Goal: Task Accomplishment & Management: Use online tool/utility

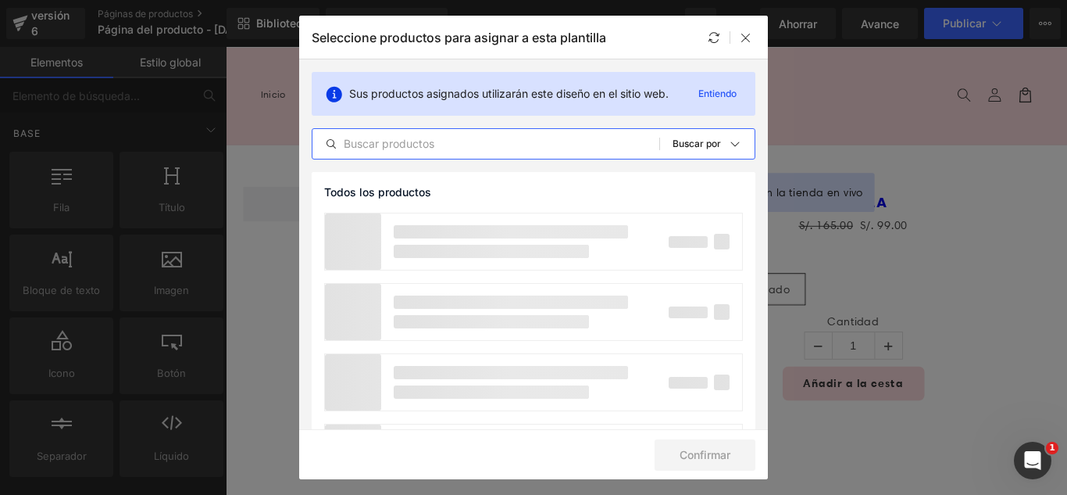
click at [509, 145] on input "text" at bounding box center [486, 143] width 347 height 19
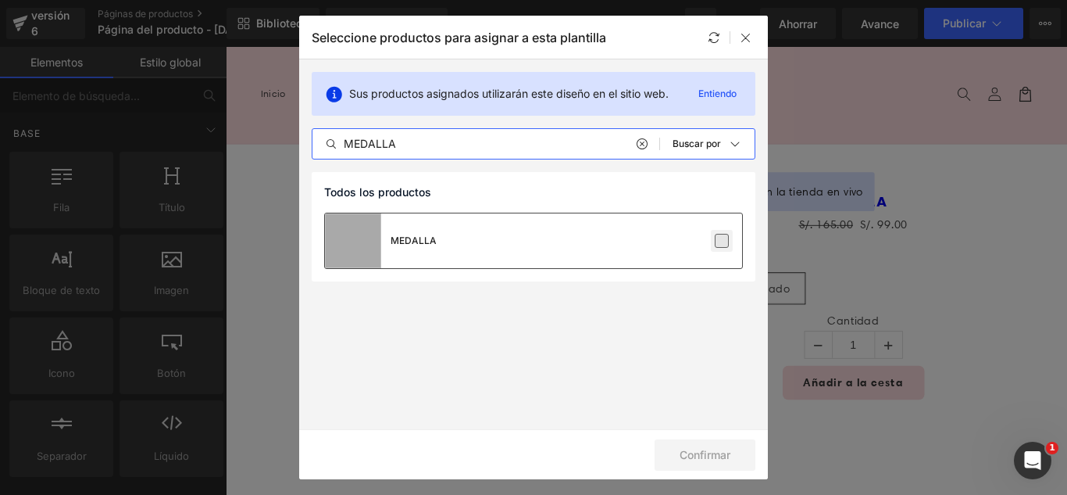
type input "MEDALLA"
click at [729, 242] on label at bounding box center [722, 241] width 14 height 14
click at [722, 241] on input "checkbox" at bounding box center [722, 241] width 0 height 0
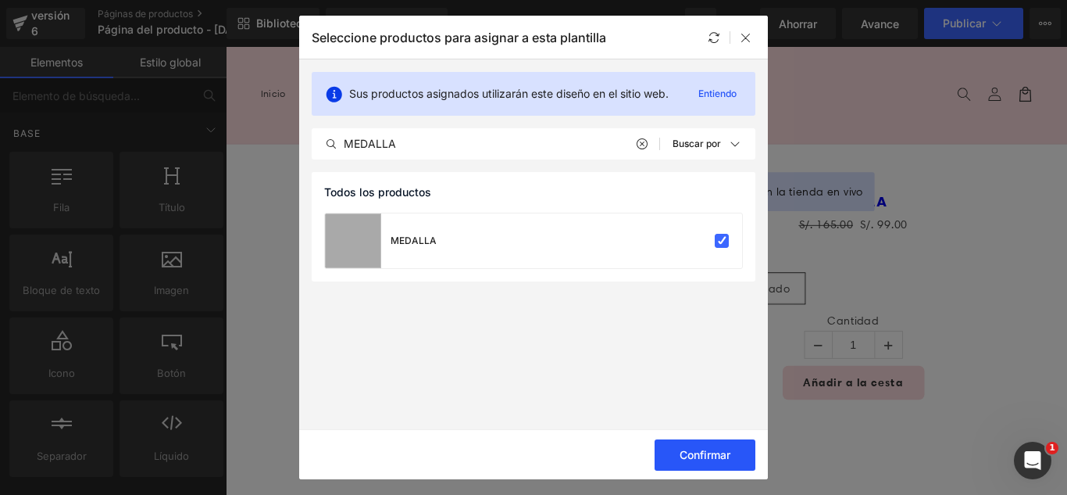
click at [713, 460] on font "Confirmar" at bounding box center [705, 454] width 51 height 13
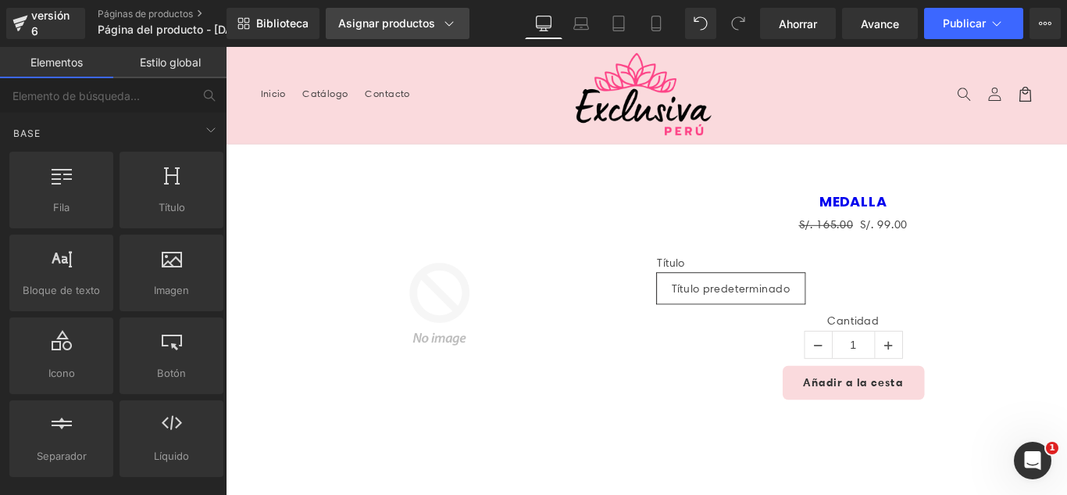
click at [402, 26] on font "Asignar productos" at bounding box center [386, 22] width 97 height 13
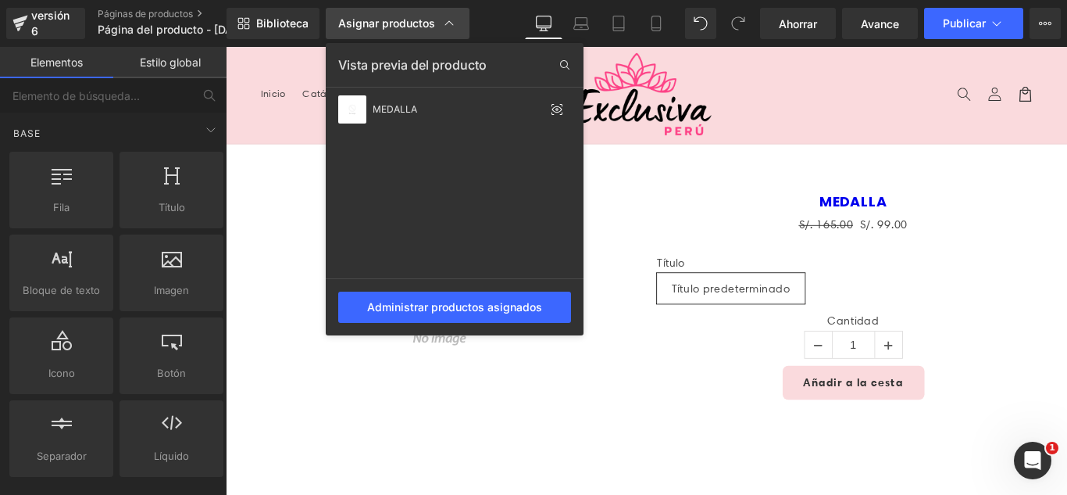
click at [402, 26] on font "Asignar productos" at bounding box center [386, 22] width 97 height 13
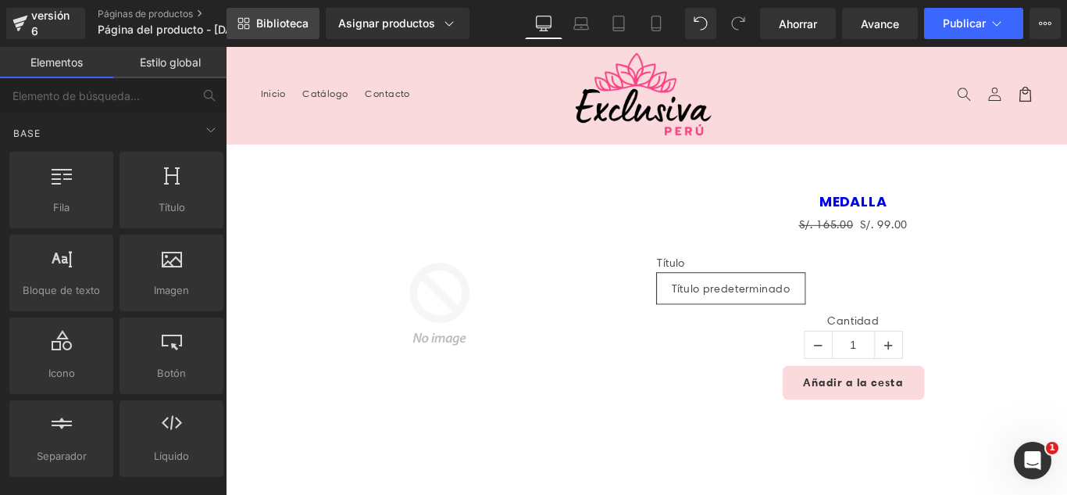
click at [289, 23] on font "Biblioteca" at bounding box center [282, 22] width 52 height 13
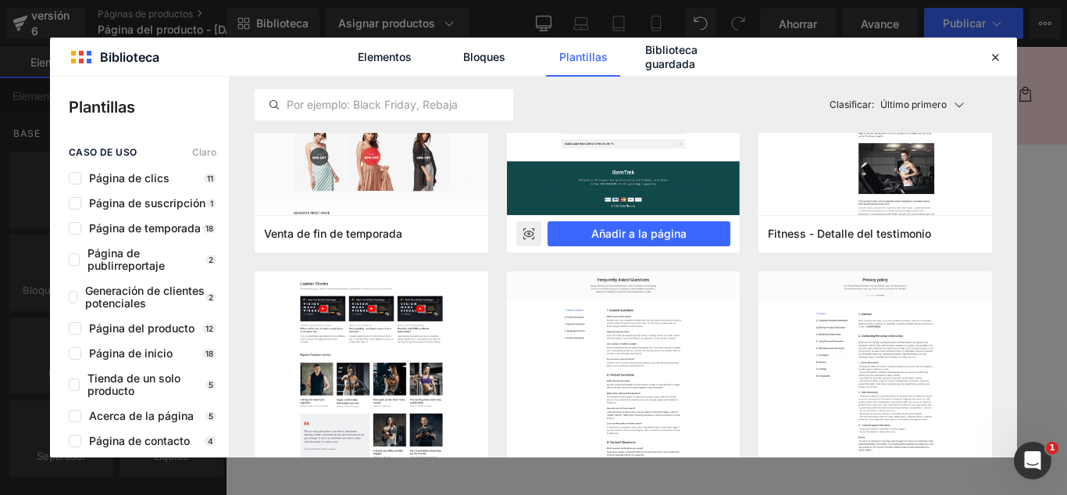
scroll to position [391, 0]
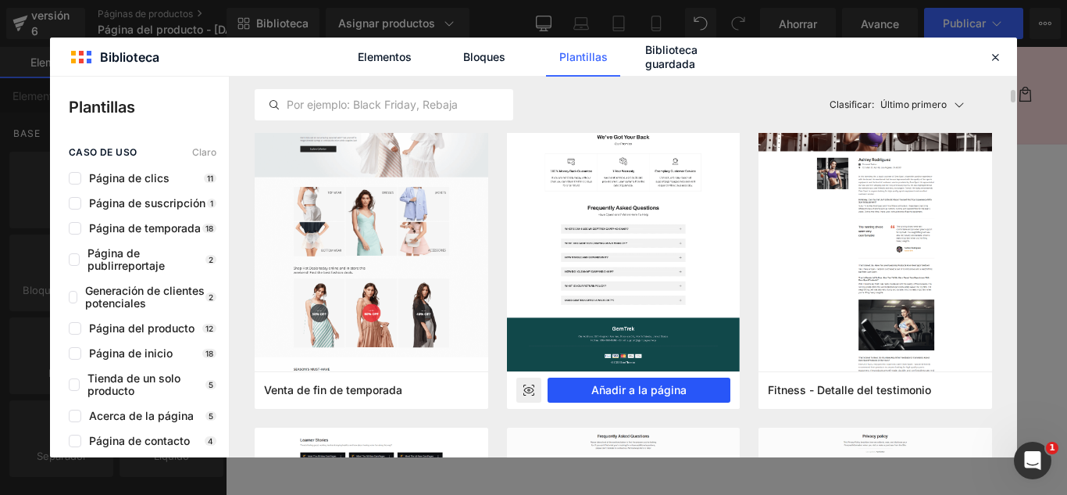
click at [678, 388] on font "Añadir a la página" at bounding box center [639, 389] width 95 height 13
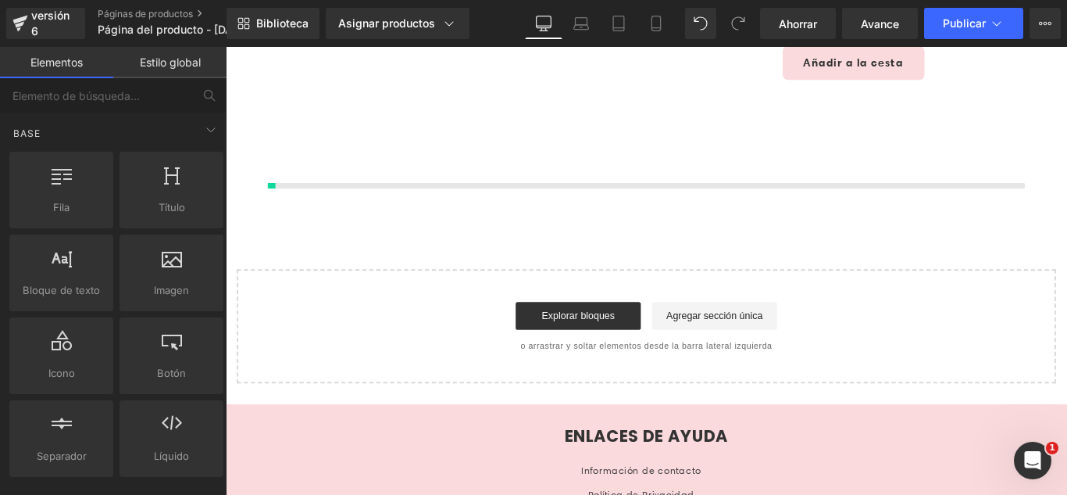
scroll to position [371, 0]
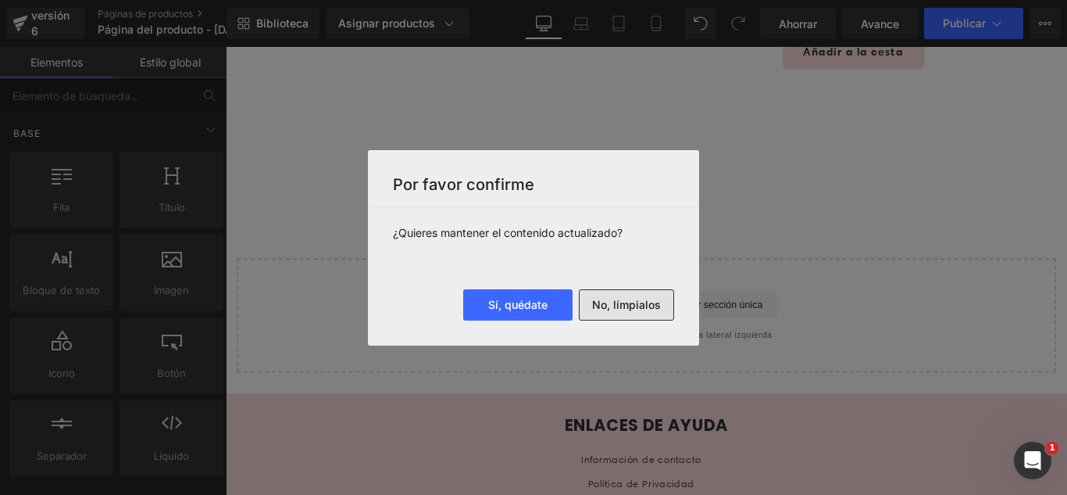
click at [648, 311] on font "No, límpialos" at bounding box center [626, 305] width 69 height 14
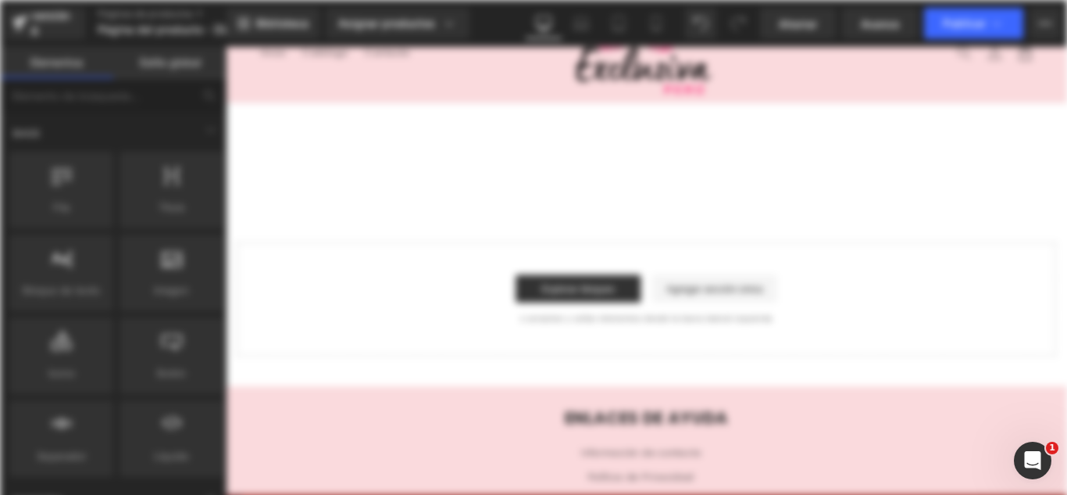
scroll to position [0, 0]
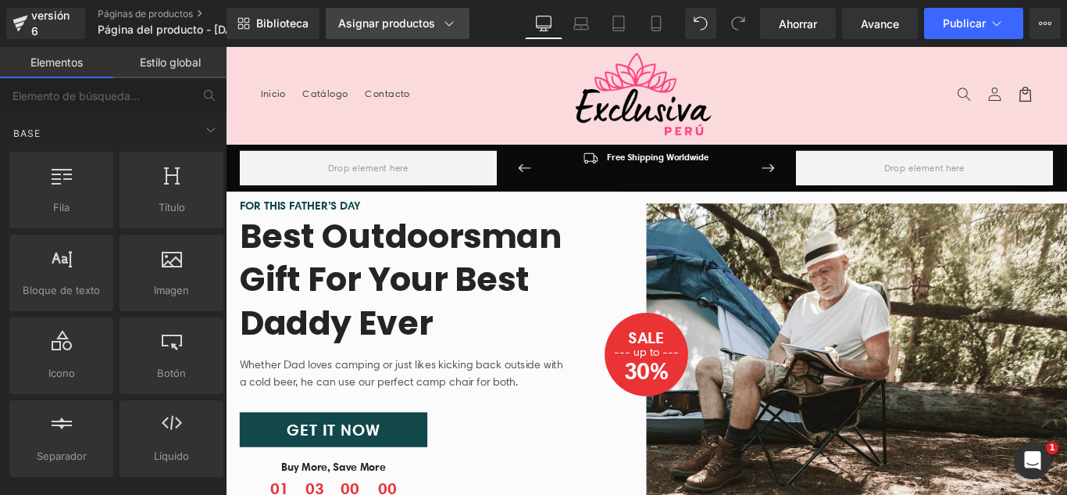
click at [450, 24] on icon at bounding box center [449, 24] width 16 height 16
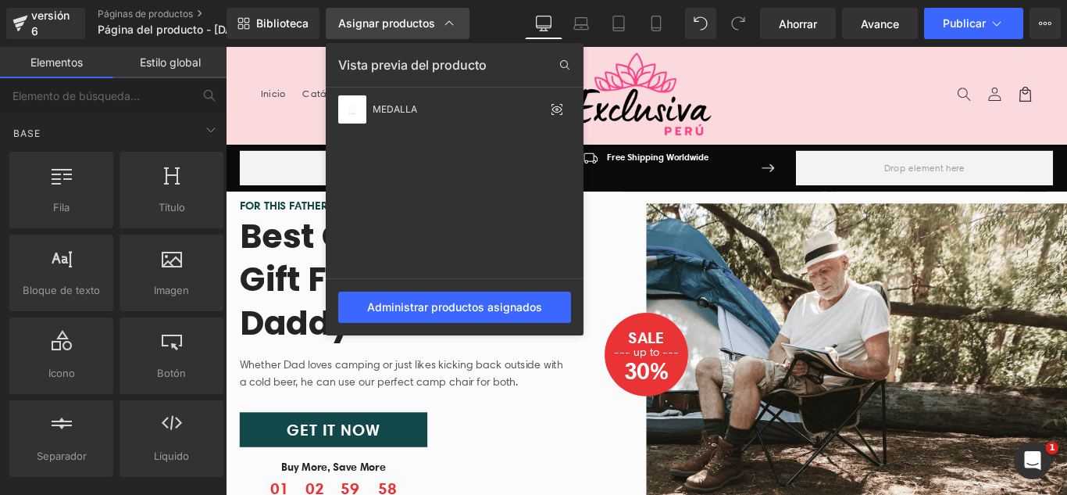
click at [449, 25] on icon at bounding box center [449, 24] width 16 height 16
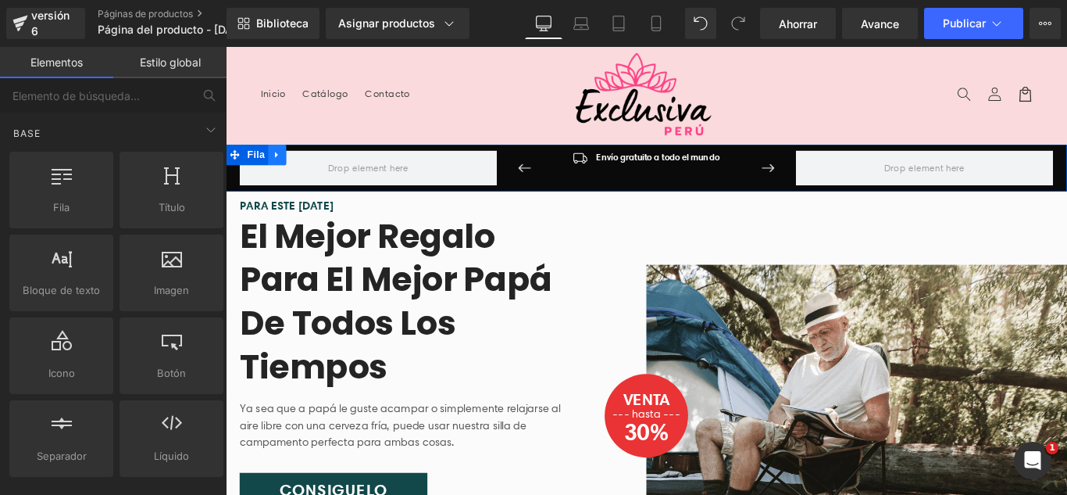
click at [281, 168] on icon at bounding box center [282, 168] width 3 height 7
click at [319, 166] on icon at bounding box center [324, 168] width 11 height 11
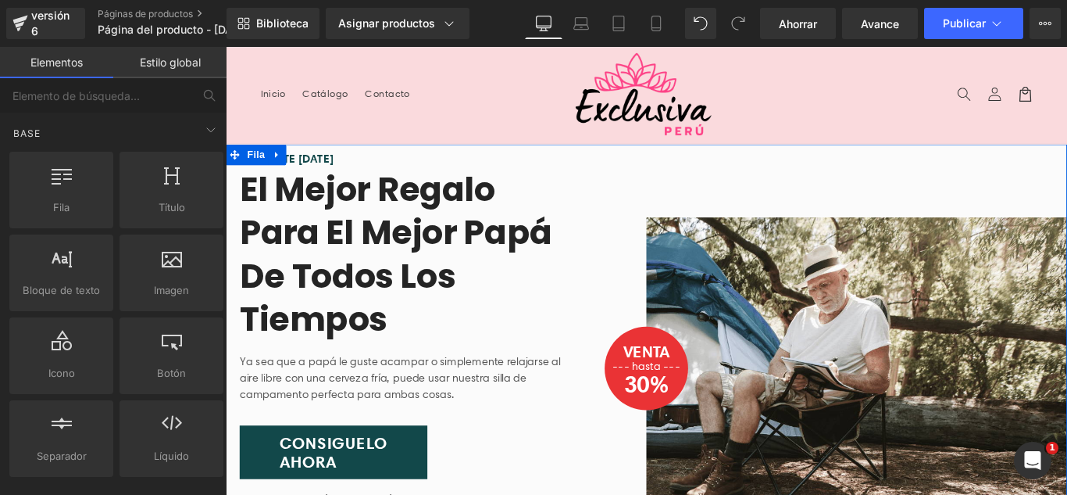
drag, startPoint x: 285, startPoint y: 171, endPoint x: 306, endPoint y: 173, distance: 20.5
click at [286, 176] on link at bounding box center [283, 167] width 20 height 23
click at [323, 173] on link at bounding box center [324, 167] width 20 height 23
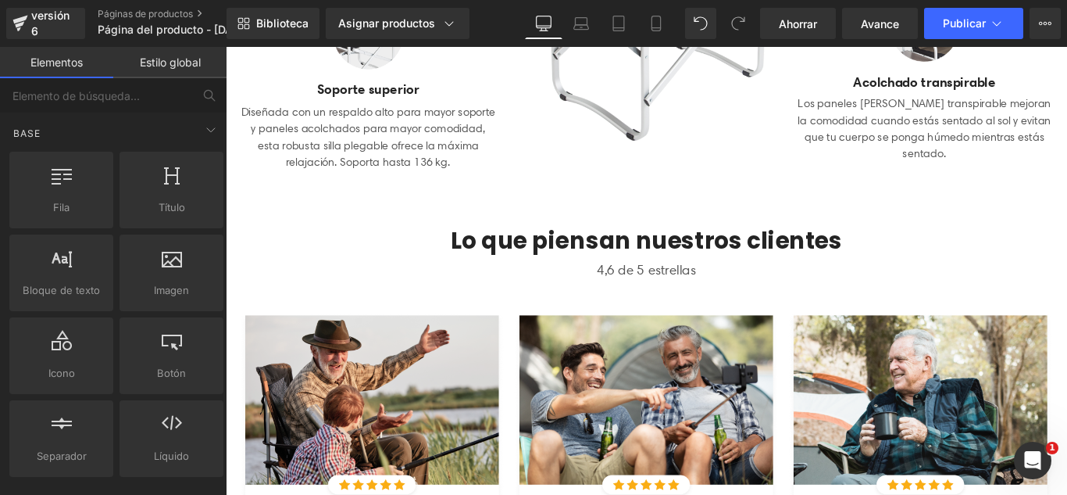
scroll to position [547, 0]
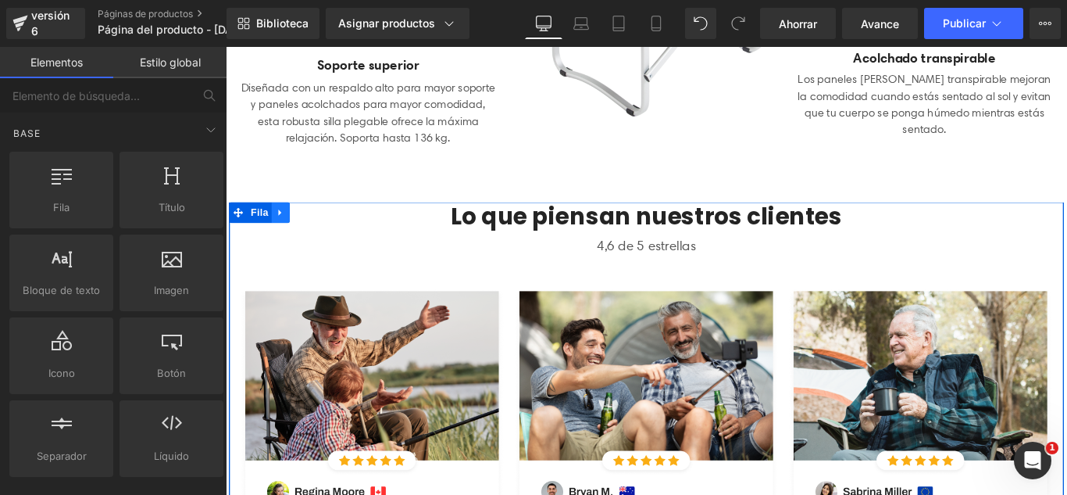
click at [285, 234] on icon at bounding box center [286, 233] width 3 height 7
click at [324, 234] on icon at bounding box center [328, 233] width 11 height 12
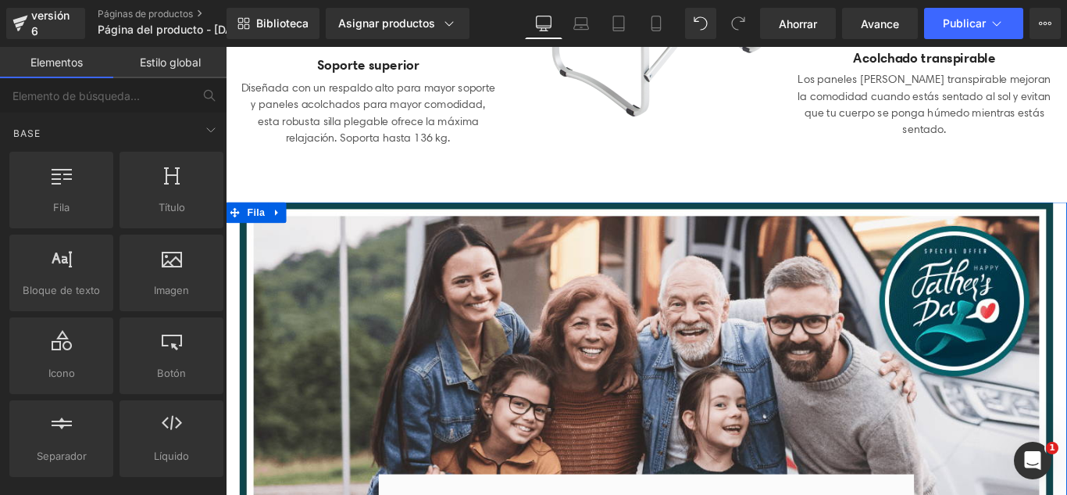
drag, startPoint x: 278, startPoint y: 234, endPoint x: 294, endPoint y: 234, distance: 15.6
click at [280, 234] on icon at bounding box center [283, 233] width 11 height 12
click at [320, 234] on icon at bounding box center [324, 232] width 11 height 11
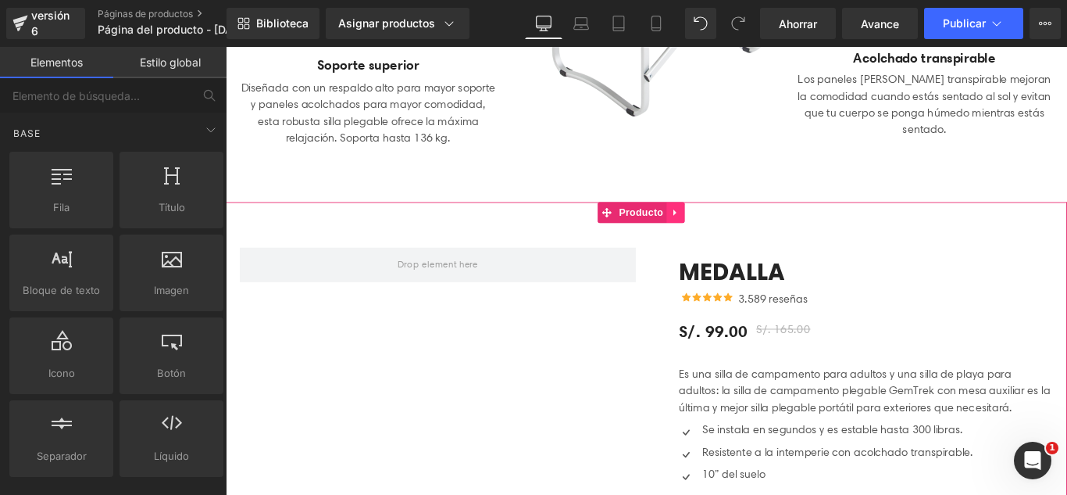
click at [733, 237] on icon at bounding box center [731, 233] width 11 height 12
click at [742, 236] on icon at bounding box center [741, 232] width 11 height 11
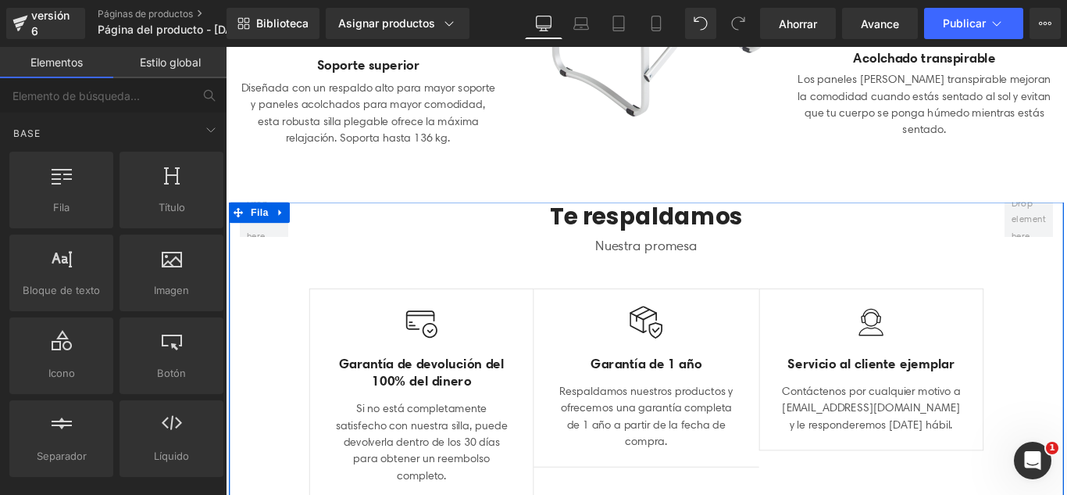
drag, startPoint x: 287, startPoint y: 229, endPoint x: 321, endPoint y: 236, distance: 35.1
click at [288, 231] on icon at bounding box center [287, 233] width 11 height 12
click at [324, 233] on icon at bounding box center [328, 233] width 11 height 12
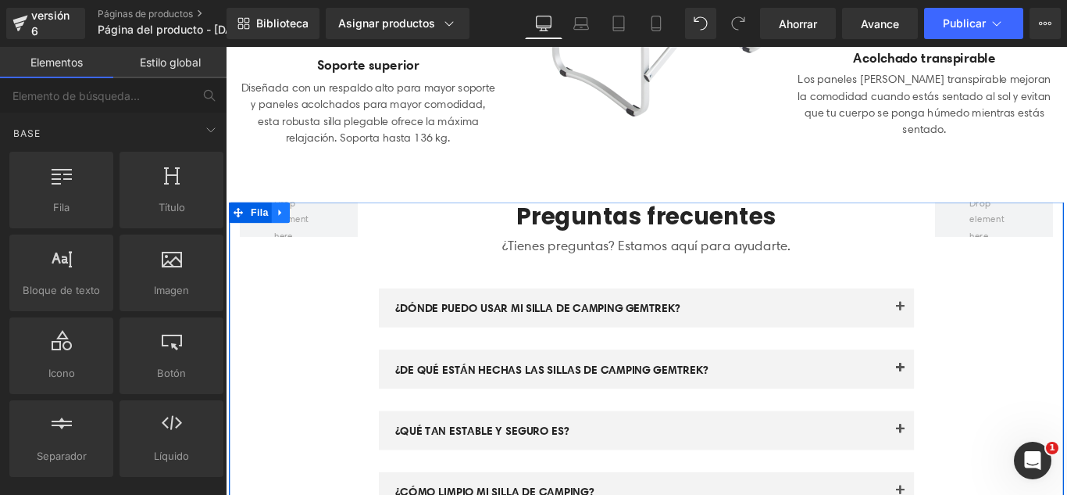
click at [288, 234] on icon at bounding box center [287, 233] width 11 height 12
click at [324, 230] on icon at bounding box center [328, 232] width 11 height 11
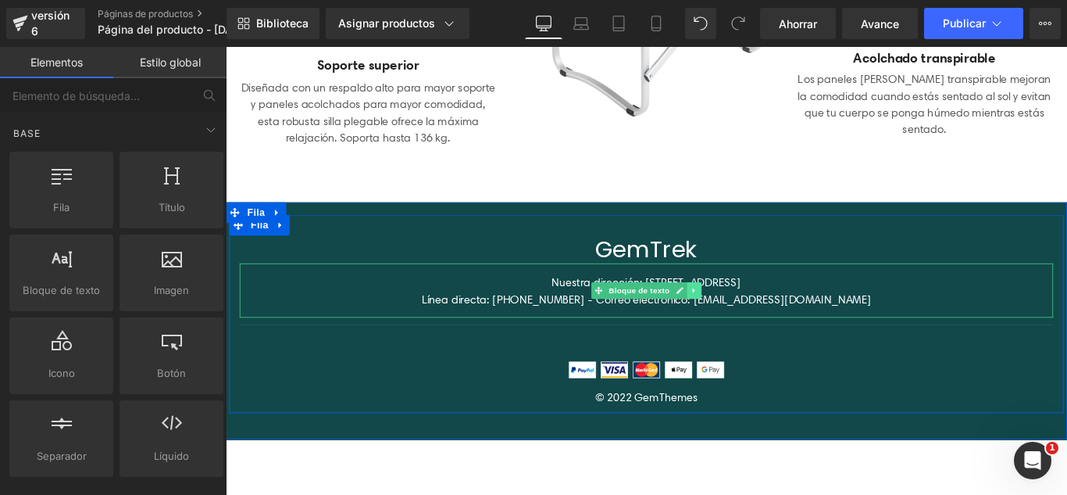
click at [750, 321] on link at bounding box center [752, 320] width 16 height 19
click at [753, 320] on link at bounding box center [761, 320] width 16 height 19
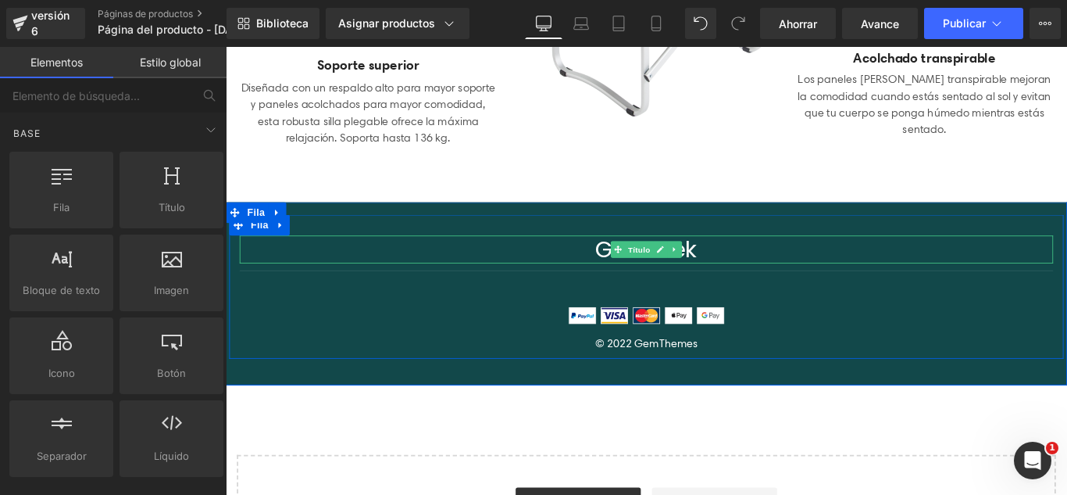
click at [726, 281] on link at bounding box center [730, 274] width 16 height 19
click at [735, 277] on icon at bounding box center [739, 274] width 9 height 9
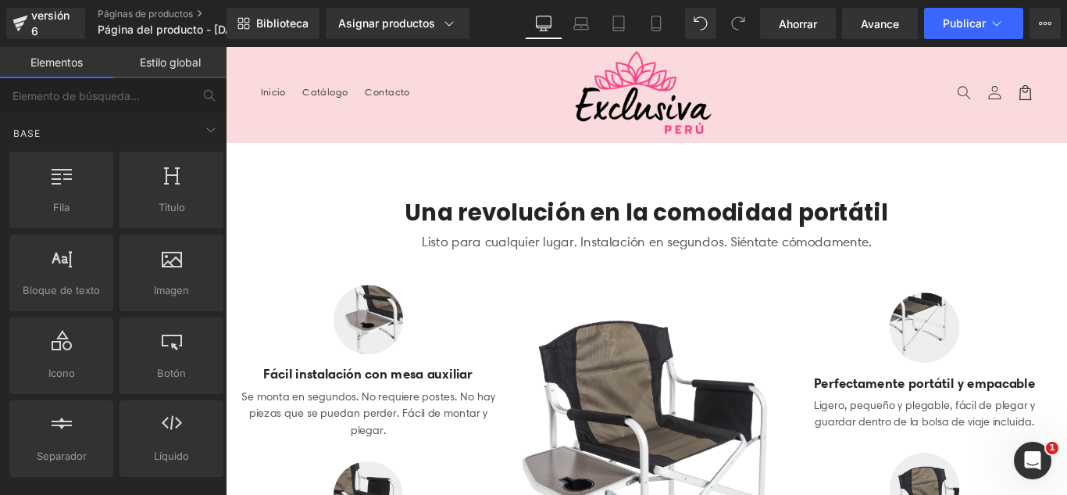
scroll to position [0, 0]
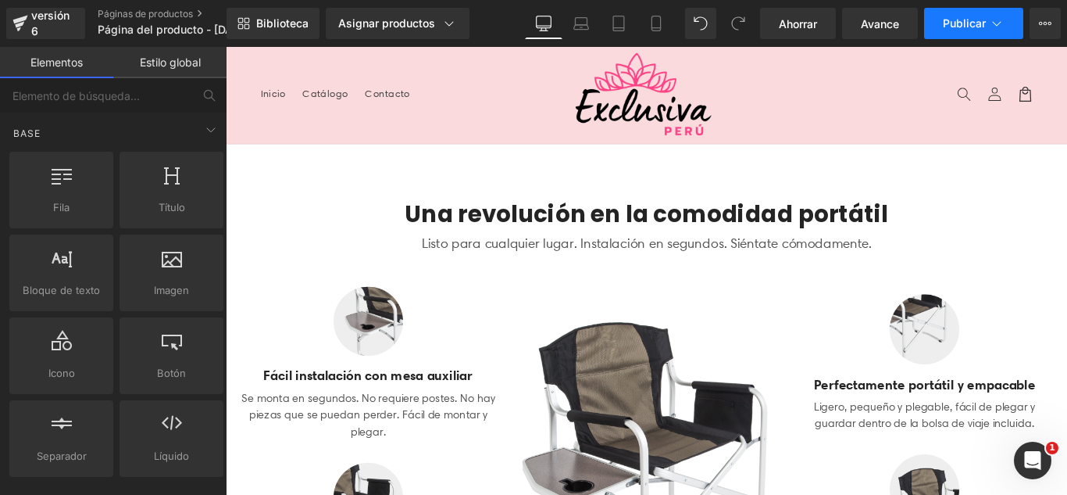
click at [1006, 23] on button "Publicar" at bounding box center [973, 23] width 99 height 31
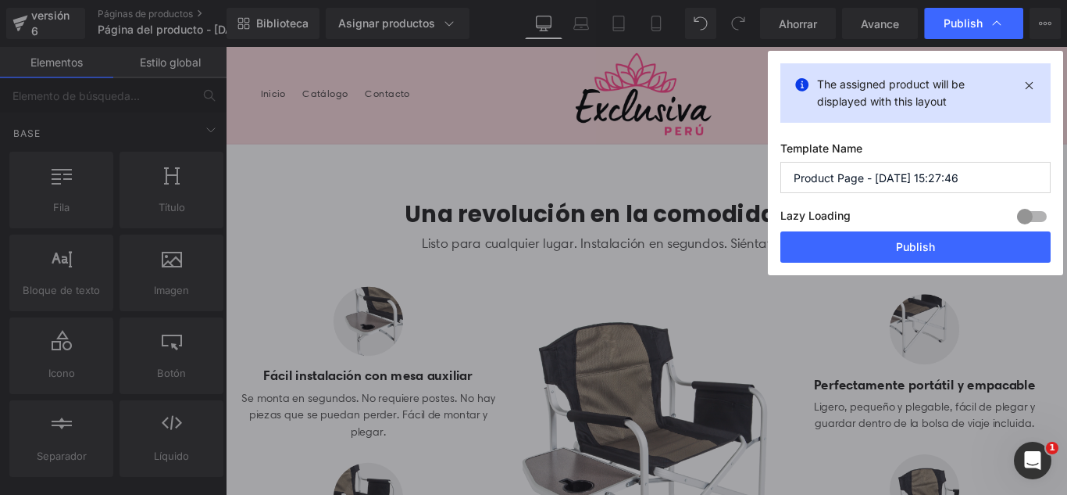
click at [980, 177] on input "Product Page - Sep 2, 15:27:46" at bounding box center [916, 177] width 270 height 31
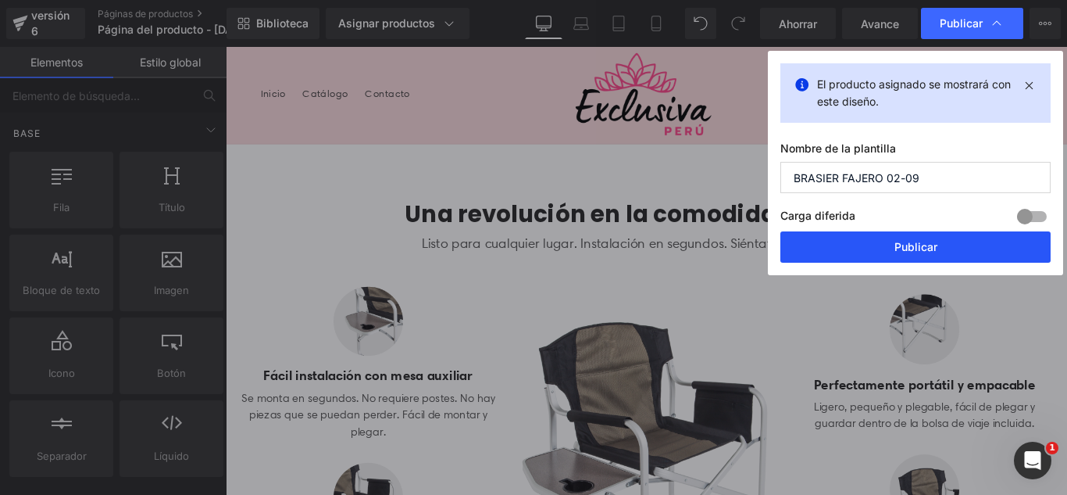
type input "BRASIER FAJERO 02-09"
click at [949, 249] on button "Publicar" at bounding box center [916, 246] width 270 height 31
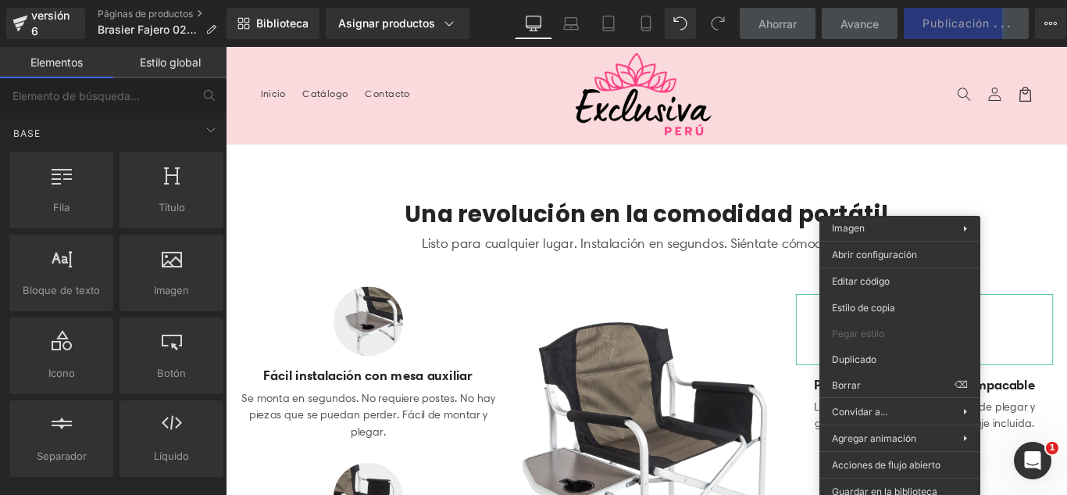
click at [905, 147] on header "Menú Inicio Catálogo Contacto Iniciar sesión Inicio Catálogo Contacto Búsqueda" at bounding box center [699, 101] width 946 height 109
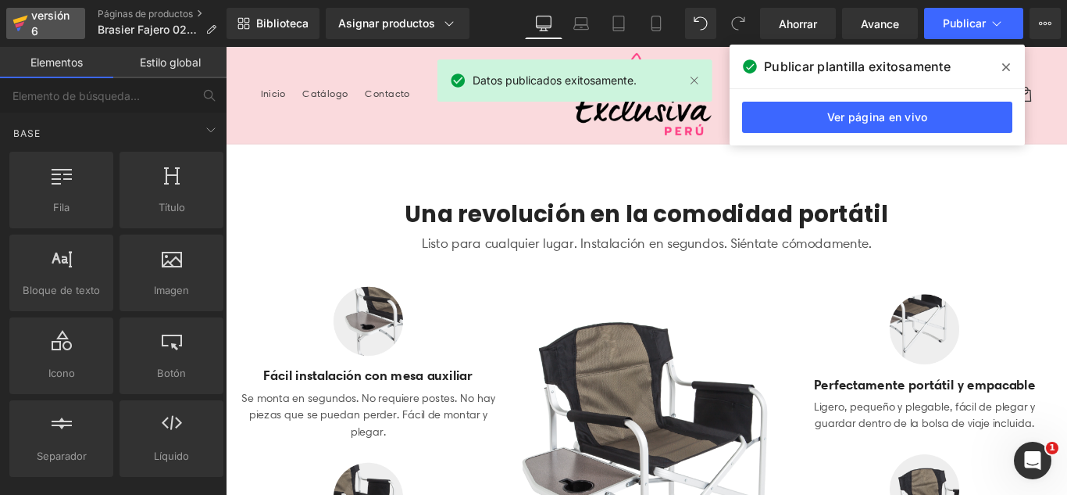
click at [41, 15] on font "versión 6" at bounding box center [50, 23] width 38 height 29
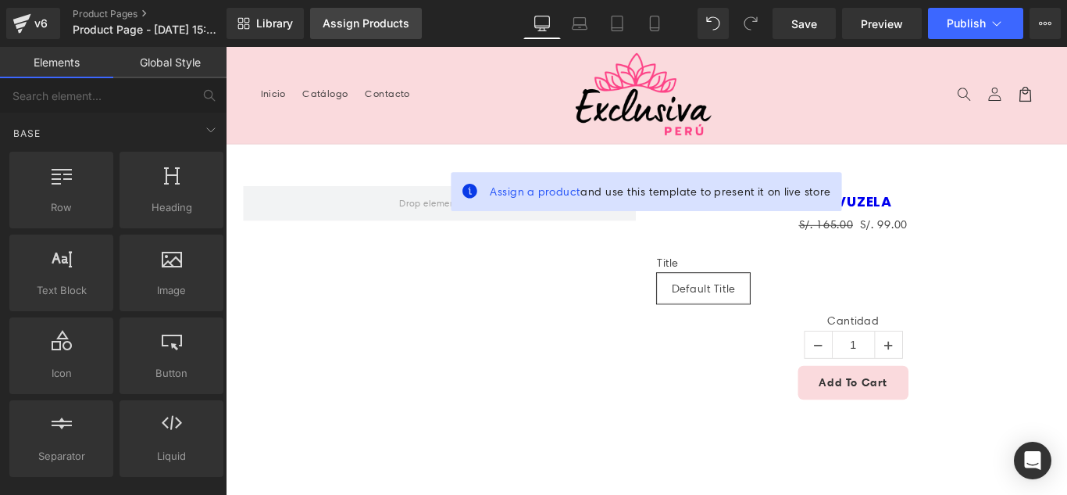
click at [368, 24] on div "Assign Products" at bounding box center [366, 23] width 87 height 13
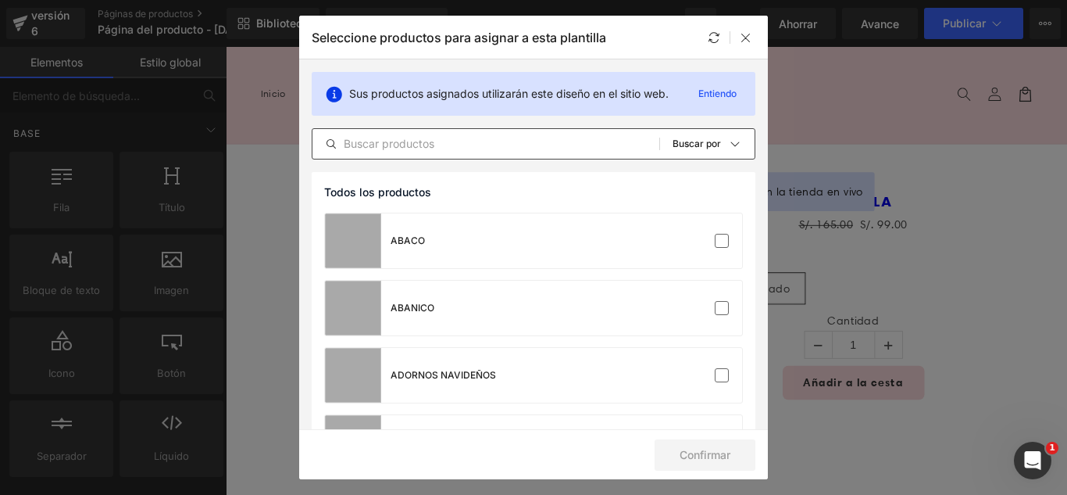
click at [472, 154] on div "Todos los productos Colecciones de Shopify Plantillas de productos Colecciones …" at bounding box center [534, 143] width 444 height 31
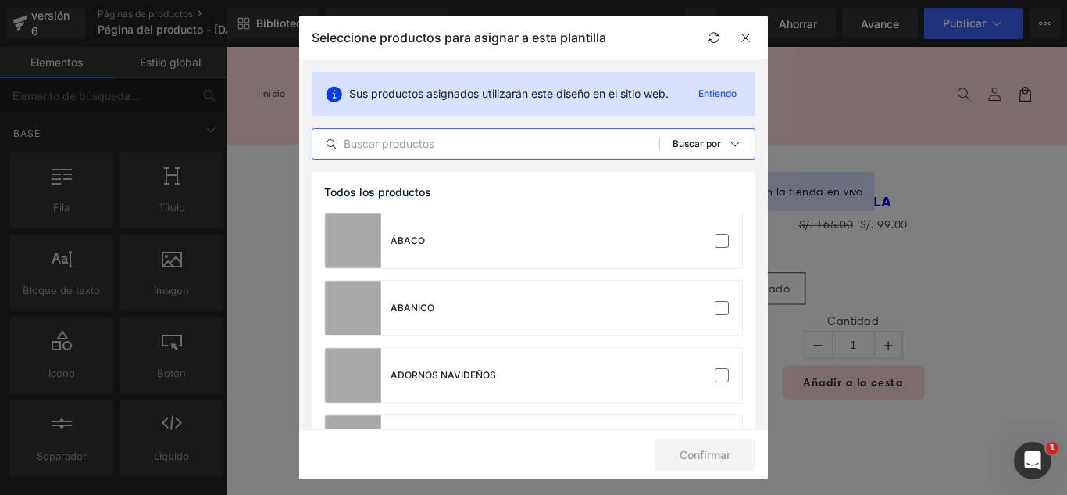
click at [477, 147] on input "text" at bounding box center [486, 143] width 347 height 19
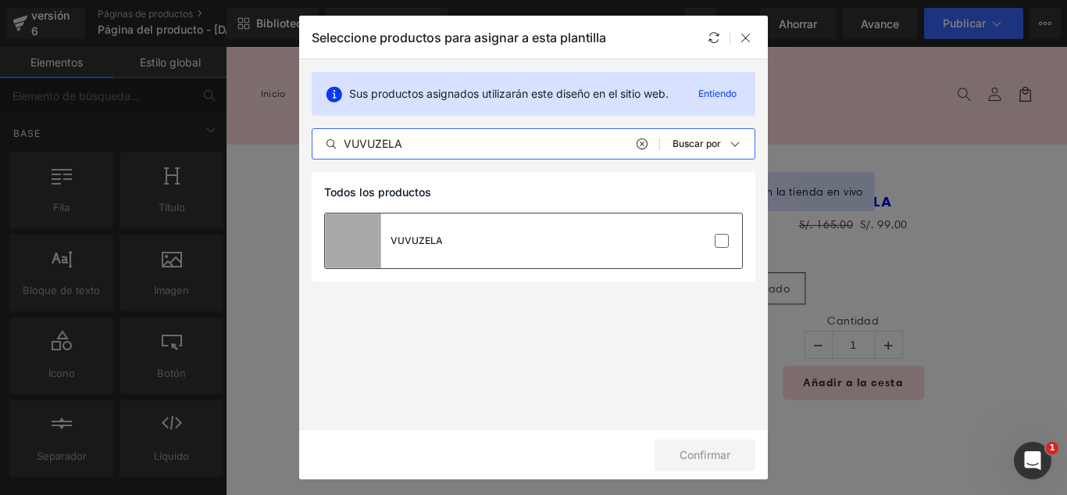
type input "VUVUZELA"
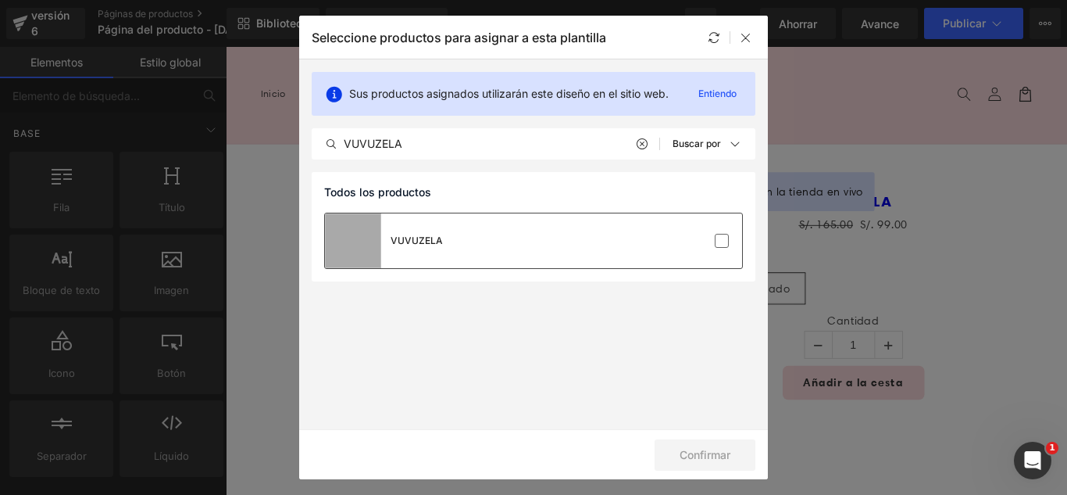
click at [710, 242] on div at bounding box center [695, 241] width 70 height 16
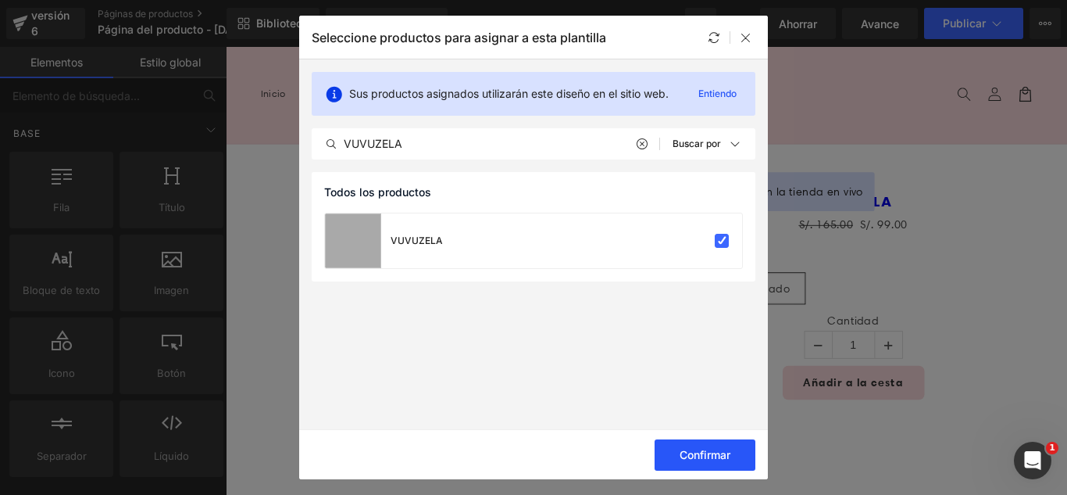
click at [725, 454] on font "Confirmar" at bounding box center [705, 454] width 51 height 13
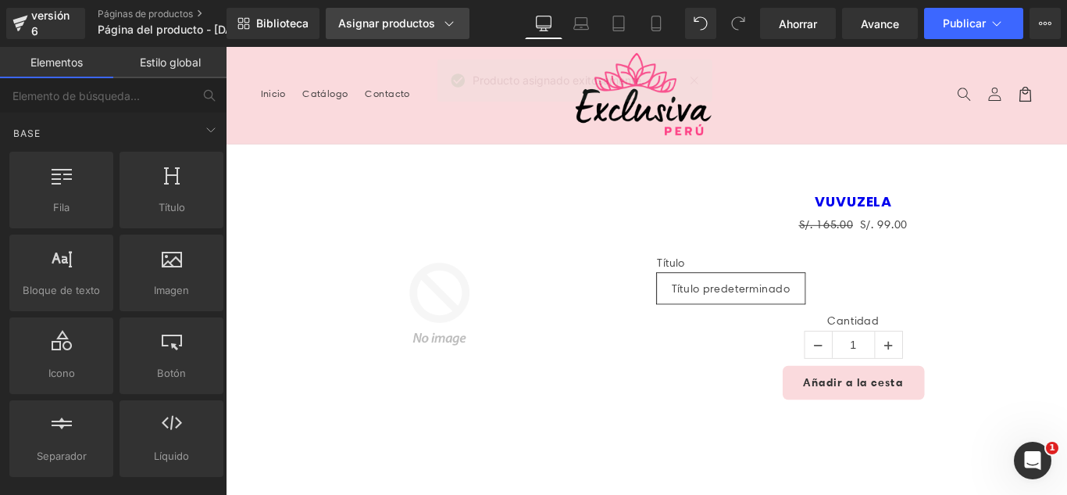
click at [391, 23] on font "Asignar productos" at bounding box center [386, 22] width 97 height 13
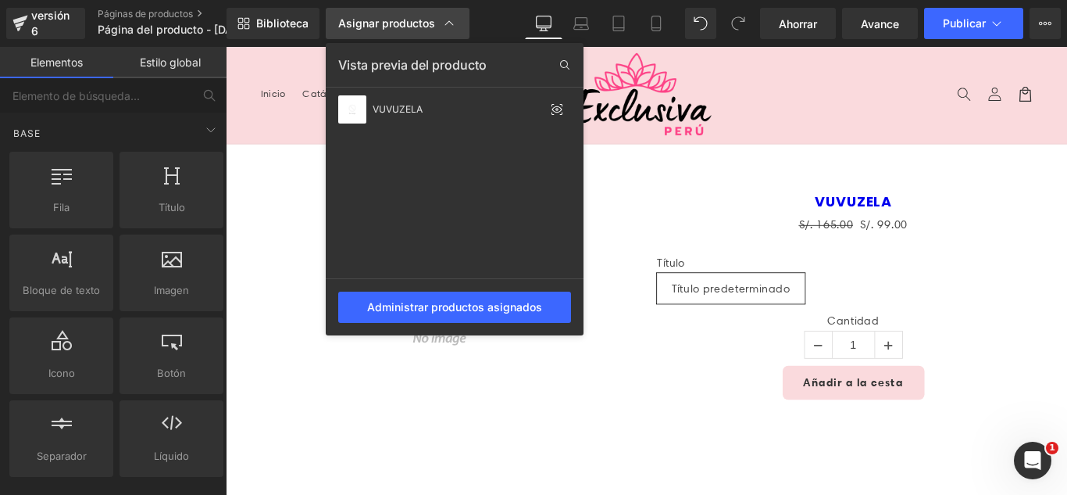
click at [391, 23] on font "Asignar productos" at bounding box center [386, 22] width 97 height 13
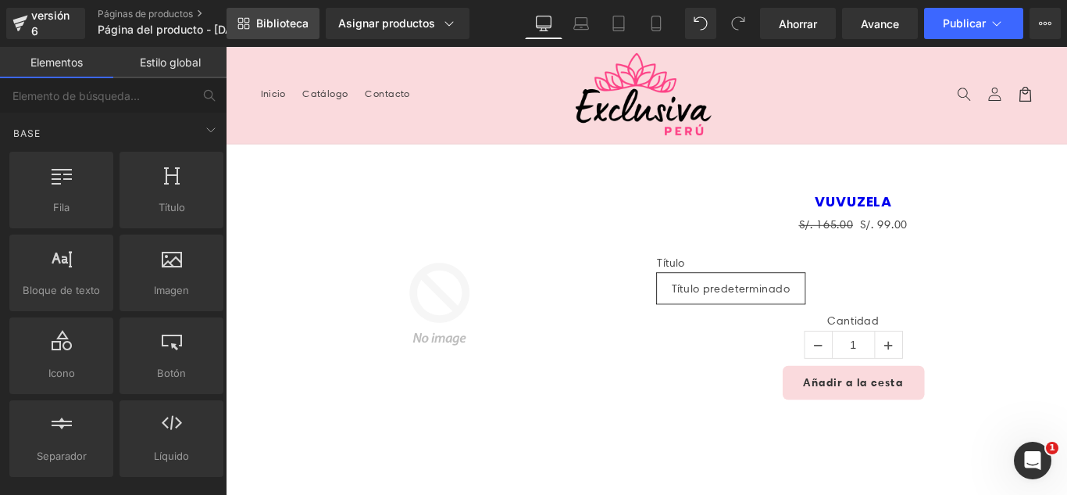
click at [284, 20] on font "Biblioteca" at bounding box center [282, 22] width 52 height 13
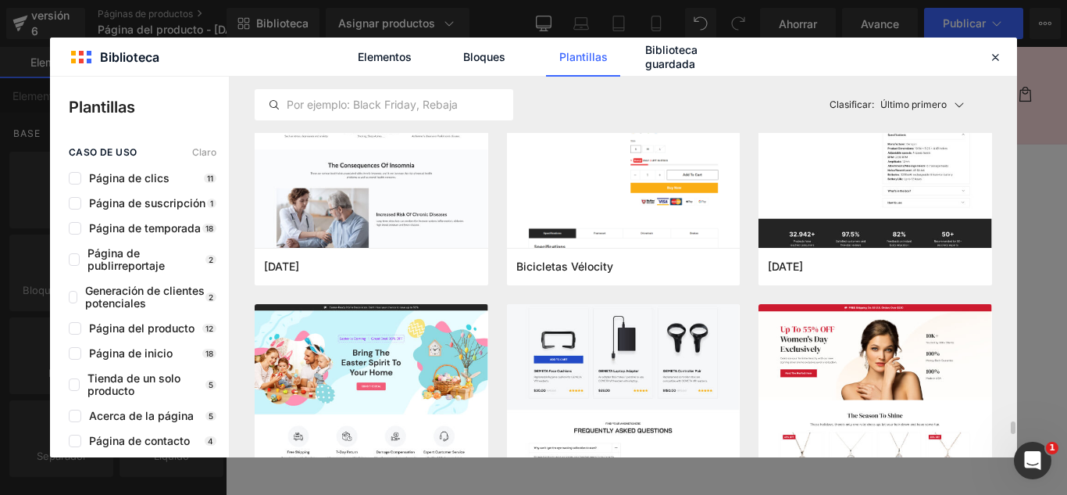
scroll to position [5548, 0]
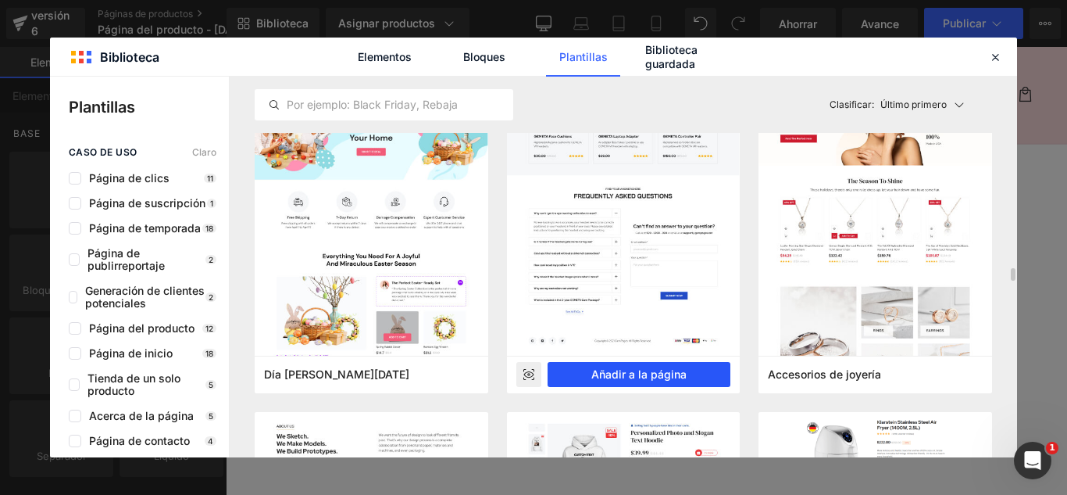
click at [649, 368] on font "Añadir a la página" at bounding box center [639, 373] width 95 height 13
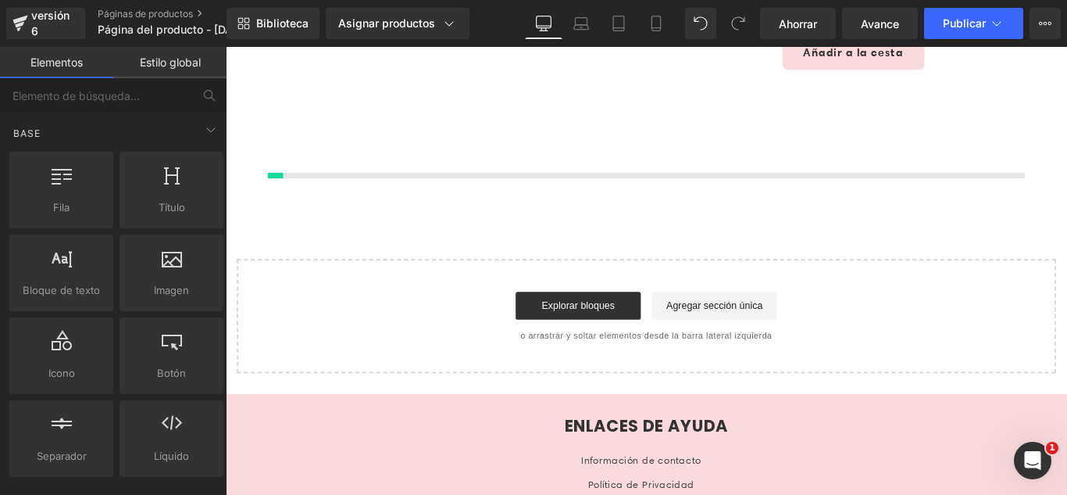
scroll to position [371, 0]
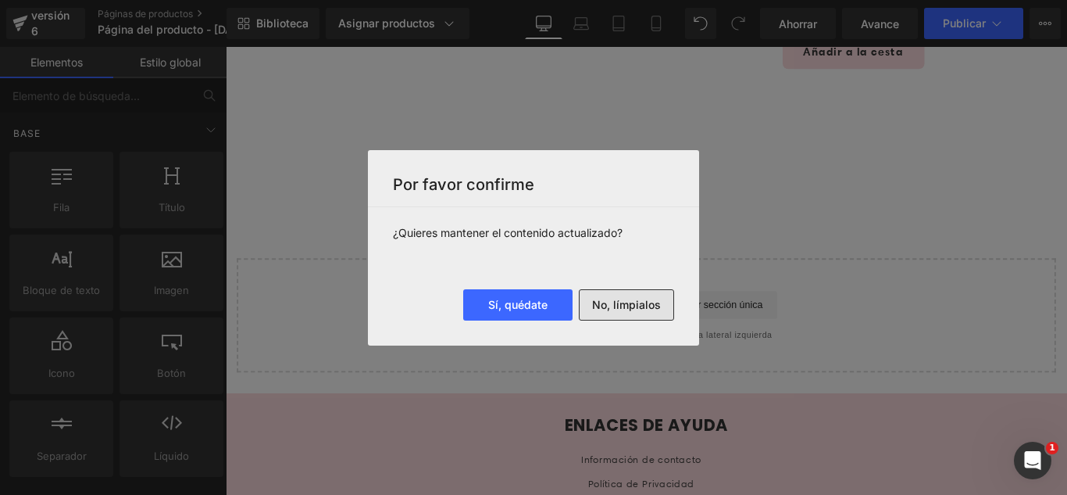
click at [623, 300] on font "No, límpialos" at bounding box center [626, 304] width 69 height 13
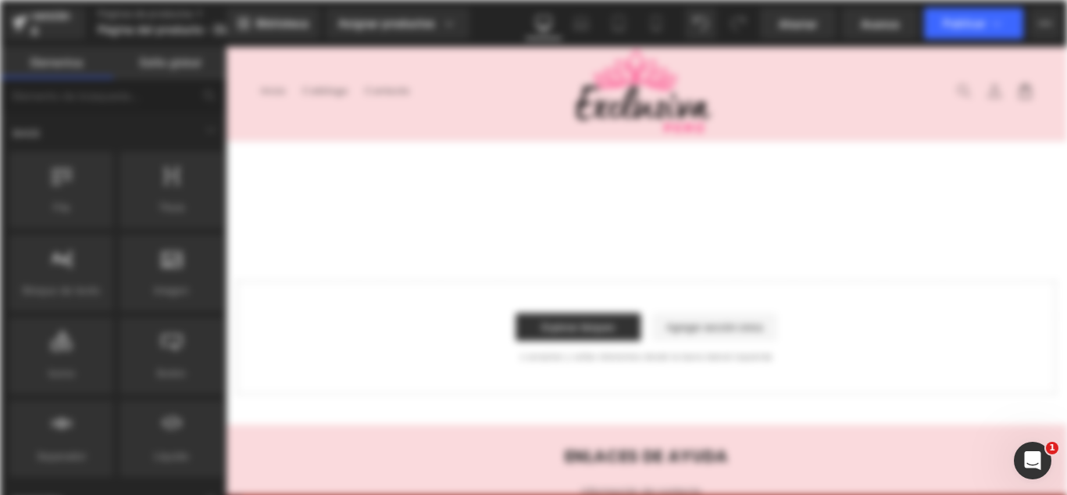
scroll to position [0, 0]
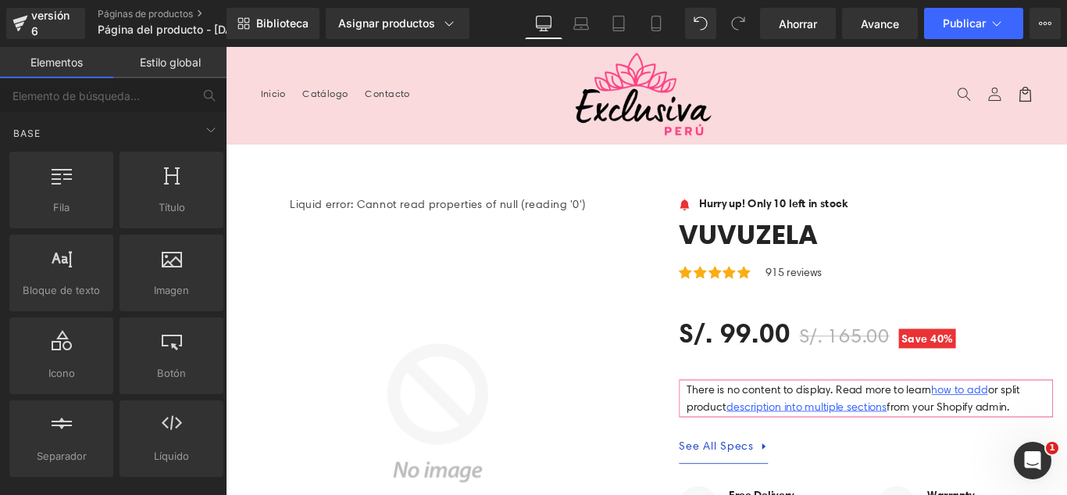
click at [480, 95] on nav "Inicio Catálogo Contacto" at bounding box center [429, 99] width 346 height 33
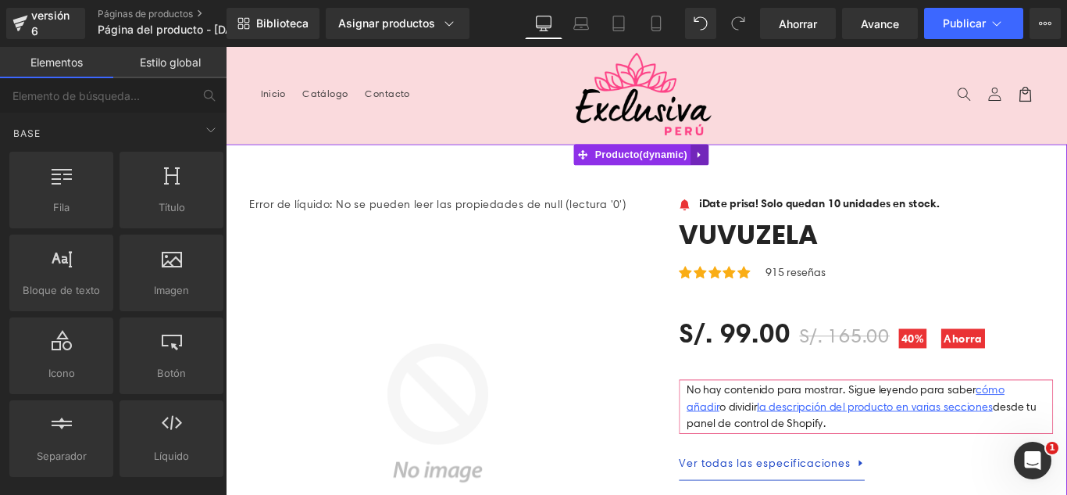
click at [761, 170] on icon at bounding box center [758, 169] width 11 height 12
click at [763, 170] on icon at bounding box center [768, 168] width 11 height 11
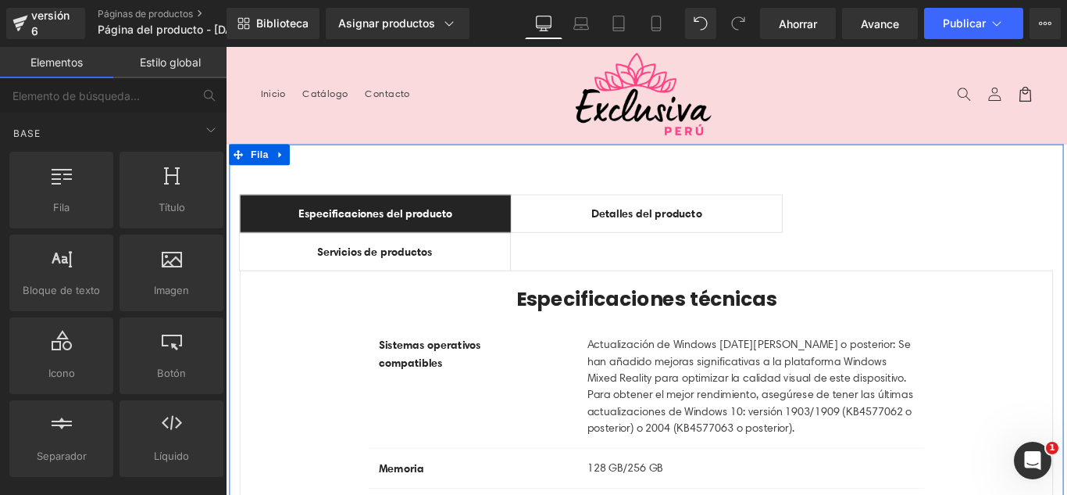
click at [282, 165] on icon at bounding box center [287, 169] width 11 height 12
click at [320, 159] on link at bounding box center [328, 167] width 20 height 23
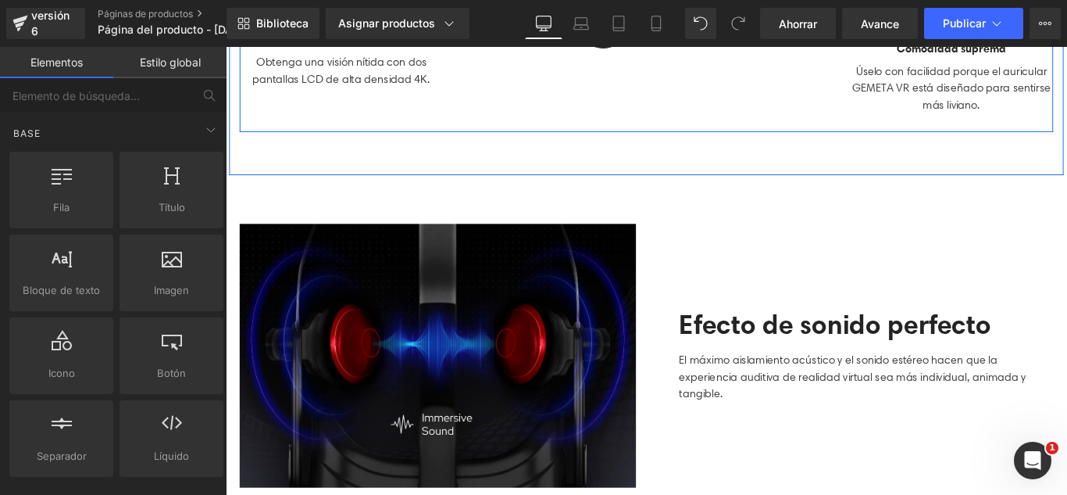
scroll to position [547, 0]
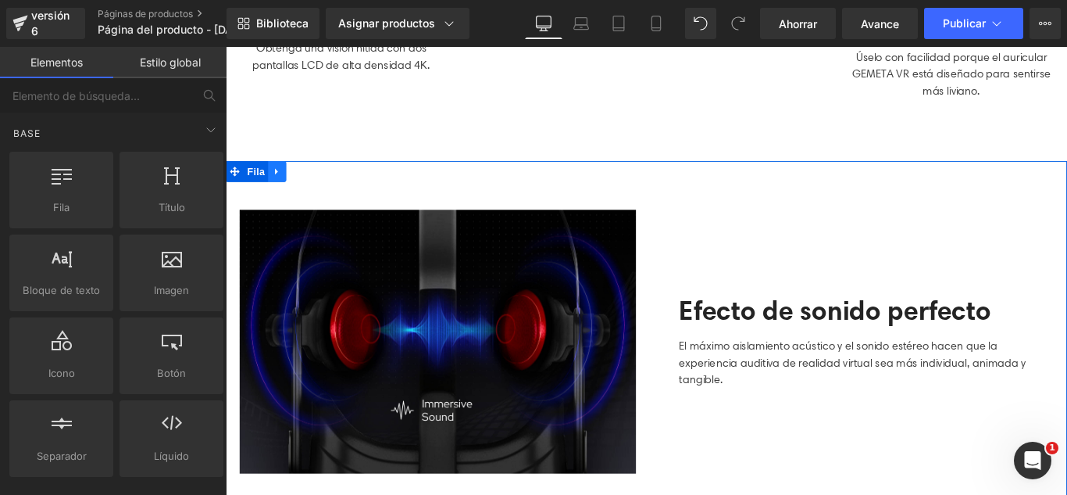
click at [278, 181] on icon at bounding box center [283, 187] width 11 height 12
click at [314, 181] on link at bounding box center [324, 186] width 20 height 23
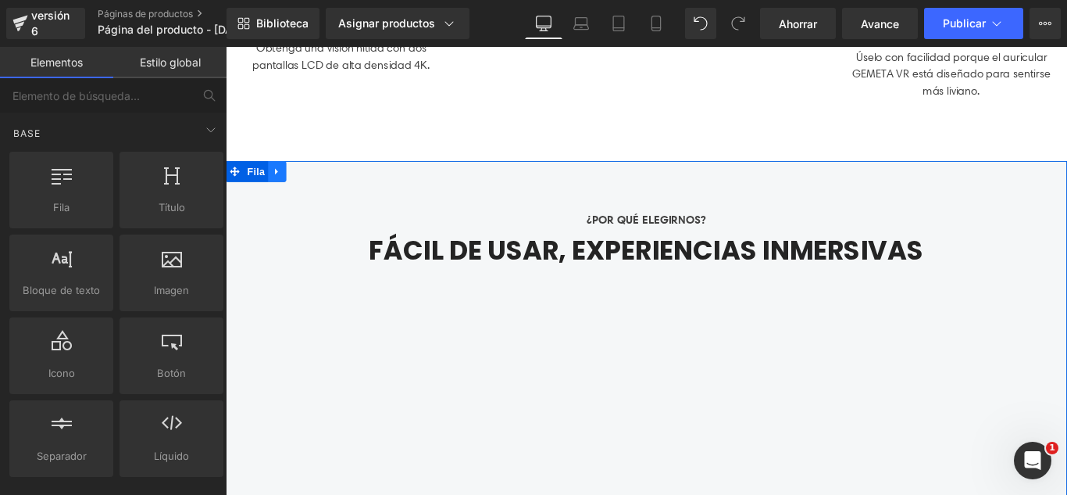
click at [281, 184] on icon at bounding box center [283, 187] width 11 height 12
click at [314, 183] on link at bounding box center [324, 186] width 20 height 23
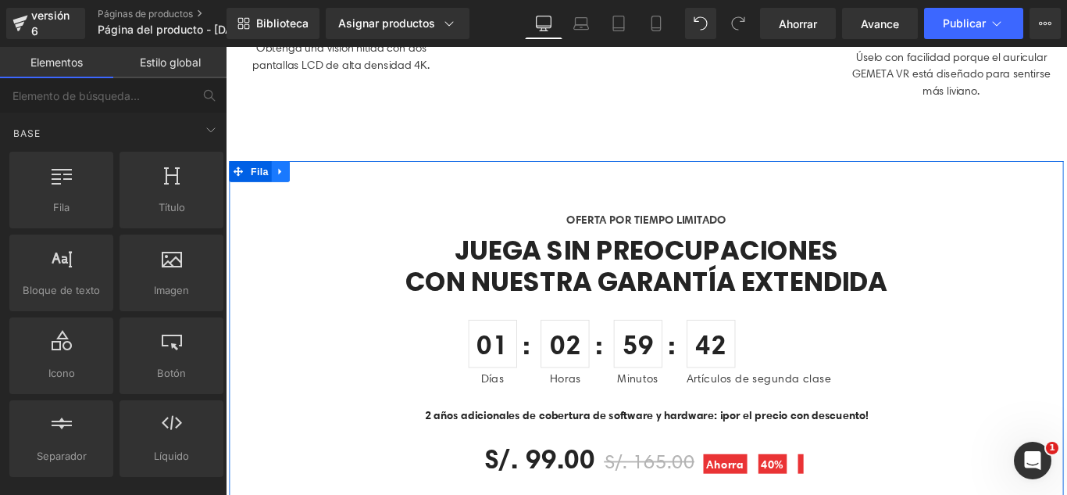
click at [285, 181] on icon at bounding box center [287, 187] width 11 height 12
click at [323, 181] on icon at bounding box center [328, 186] width 11 height 11
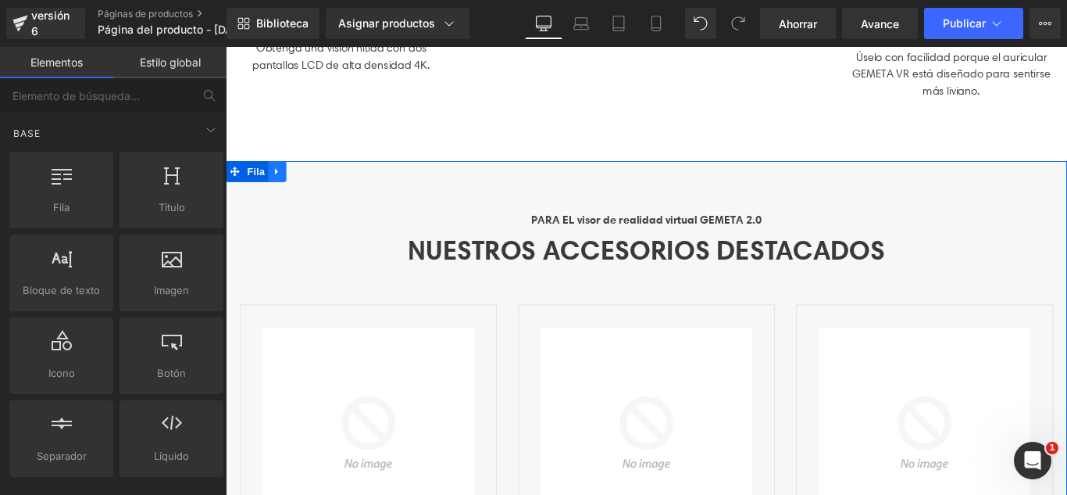
click at [283, 184] on icon at bounding box center [283, 187] width 11 height 12
click at [319, 184] on icon at bounding box center [324, 186] width 11 height 11
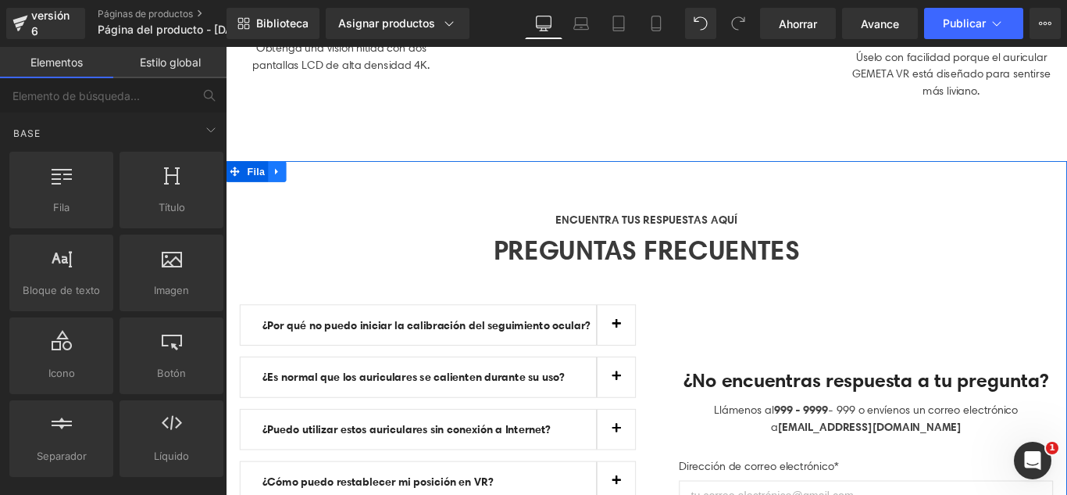
click at [281, 185] on icon at bounding box center [283, 187] width 11 height 12
click at [319, 185] on icon at bounding box center [324, 187] width 11 height 12
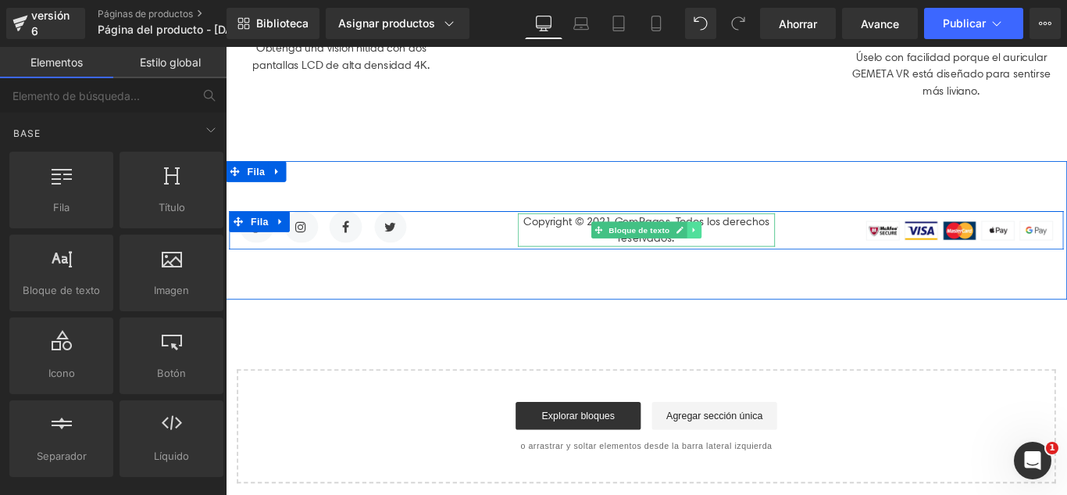
click at [744, 251] on link at bounding box center [752, 252] width 16 height 19
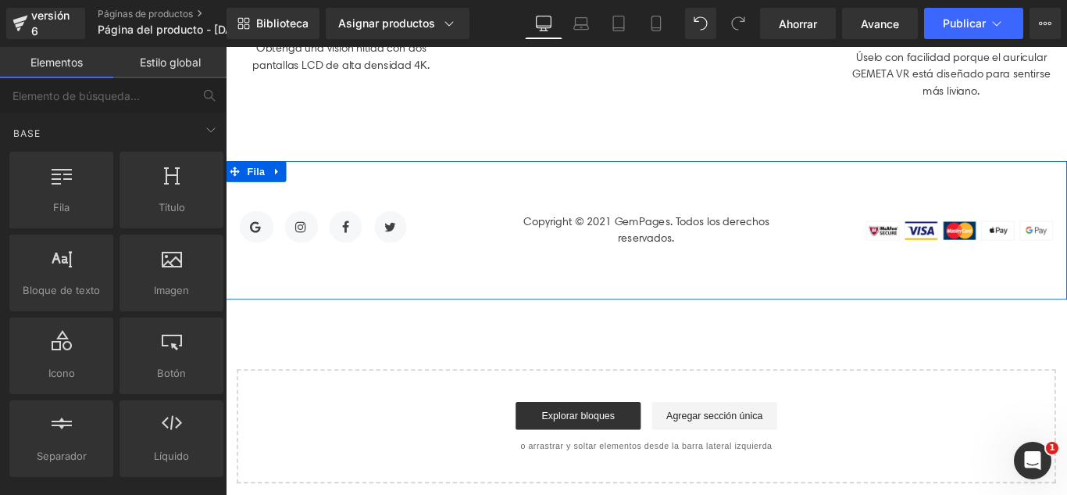
click at [753, 327] on div at bounding box center [699, 329] width 946 height 4
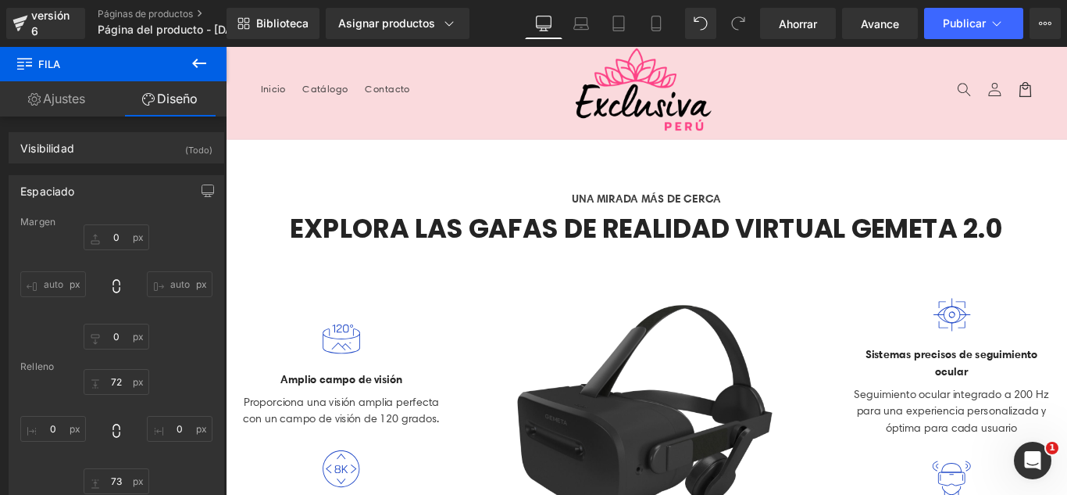
scroll to position [0, 0]
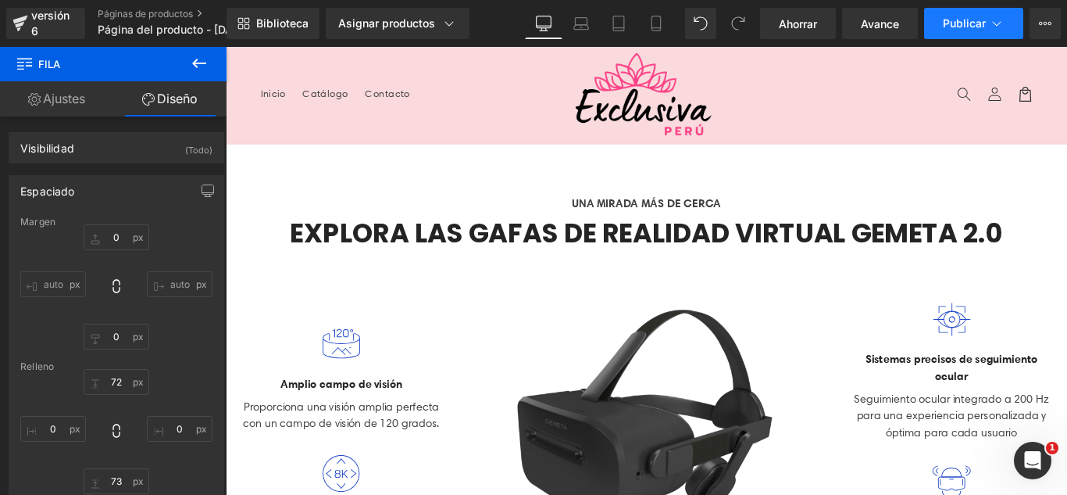
click at [1013, 27] on button "Publicar" at bounding box center [973, 23] width 99 height 31
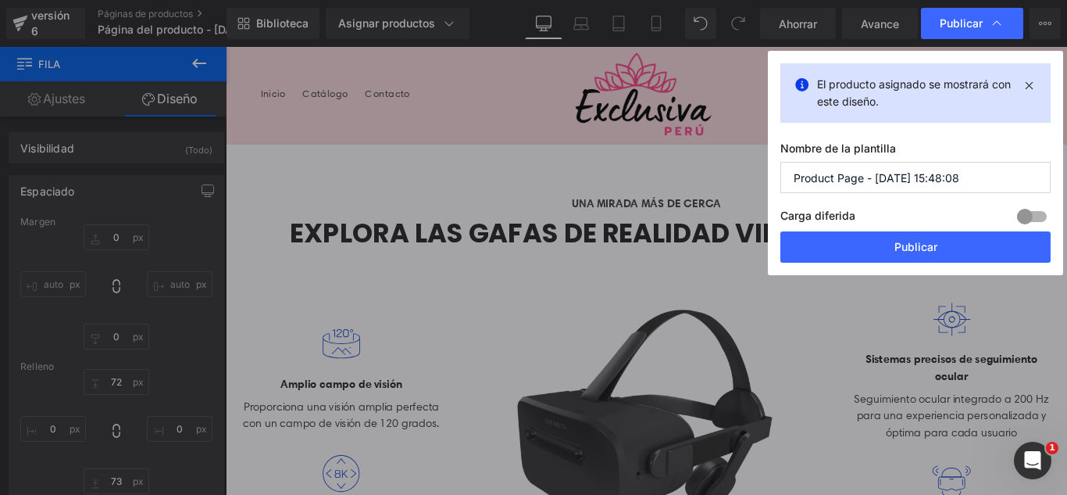
click at [978, 174] on input "Product Page - Sep 2, 15:48:08" at bounding box center [916, 177] width 270 height 31
click at [980, 176] on input "Product Page - Sep 2, 15:48:08" at bounding box center [916, 177] width 270 height 31
click at [978, 180] on input "Product Page - Sep 2, 15:48:08" at bounding box center [916, 177] width 270 height 31
click at [974, 176] on input "Product Page - Sep 2, 15:48:08" at bounding box center [916, 177] width 270 height 31
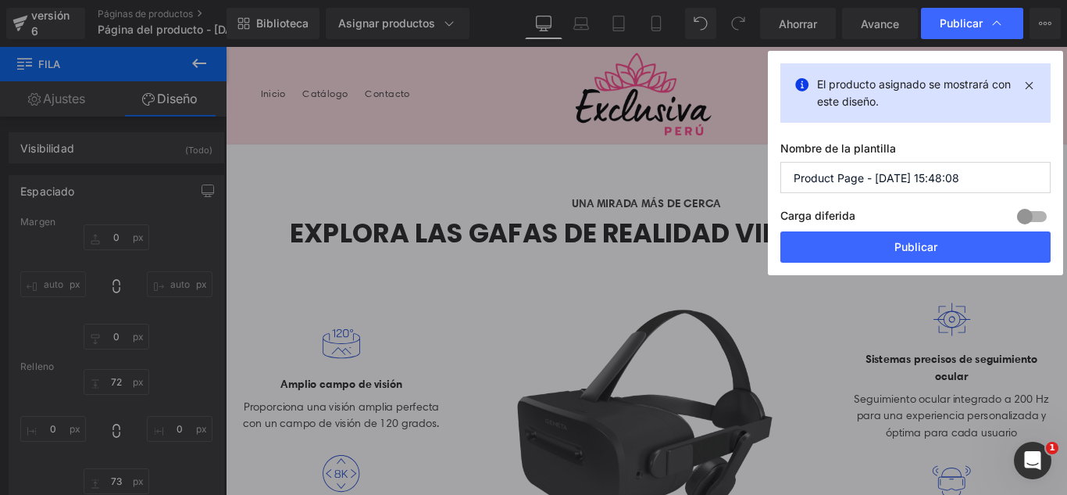
click at [974, 176] on input "Product Page - Sep 2, 15:48:08" at bounding box center [916, 177] width 270 height 31
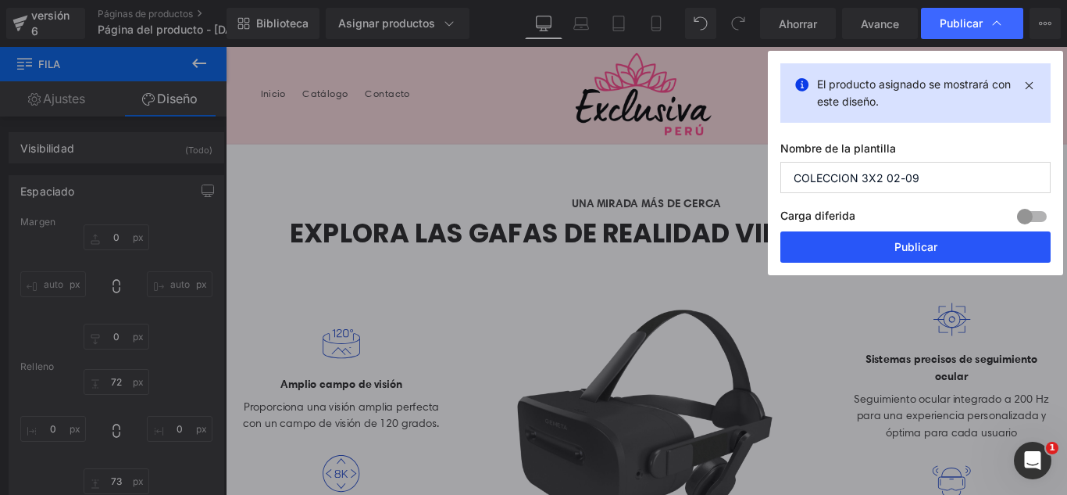
type input "COLECCION 3X2 02-09"
click at [958, 246] on button "Publicar" at bounding box center [916, 246] width 270 height 31
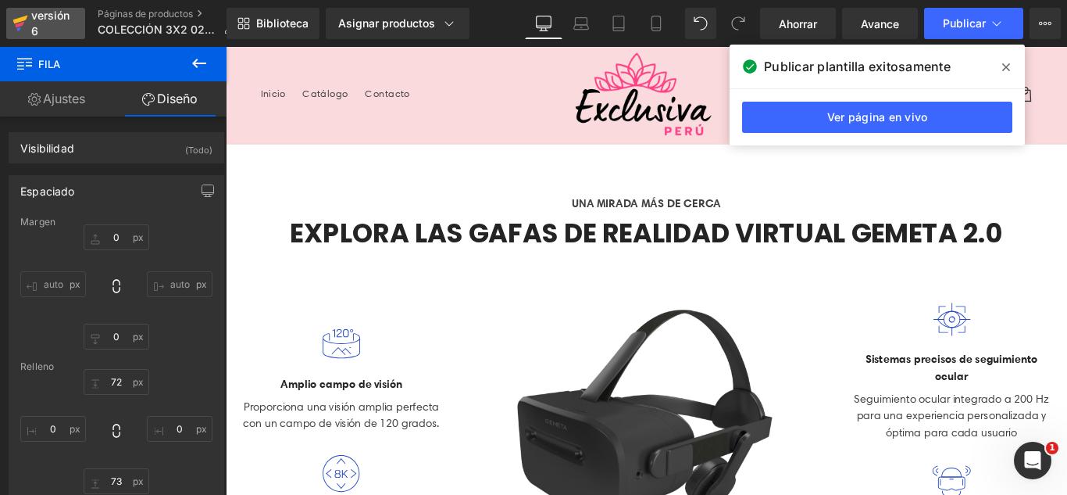
click at [62, 28] on div "versión 6" at bounding box center [52, 23] width 48 height 36
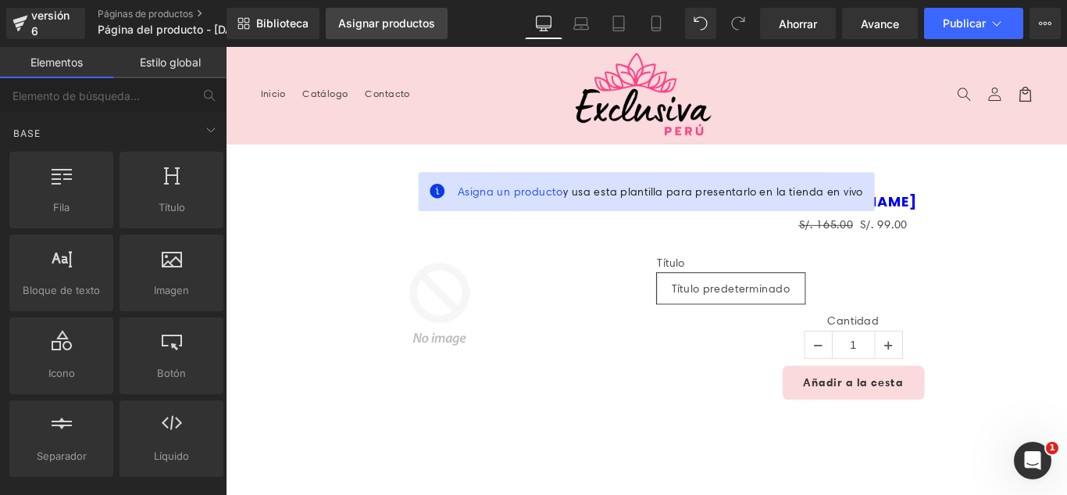
click at [348, 23] on font "Asignar productos" at bounding box center [386, 22] width 97 height 13
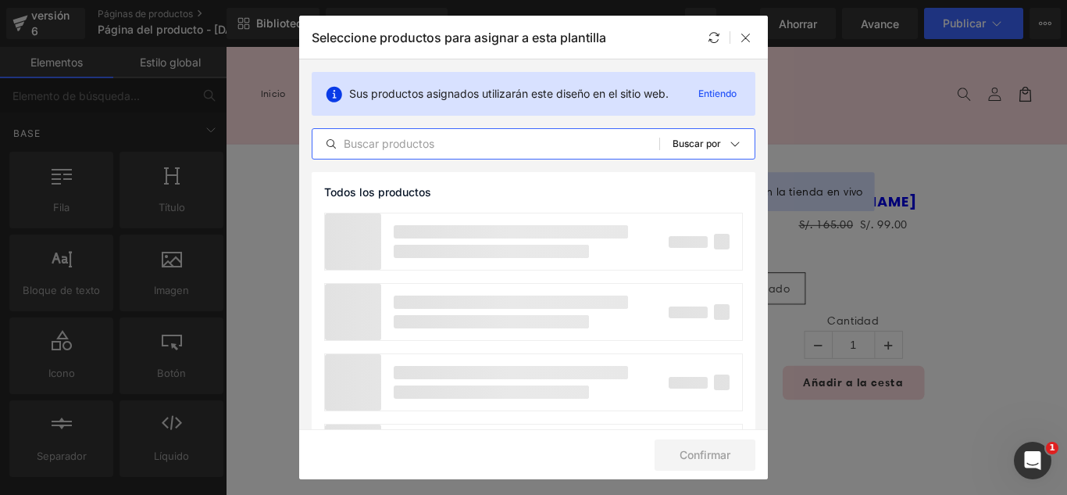
click at [437, 143] on input "text" at bounding box center [486, 143] width 347 height 19
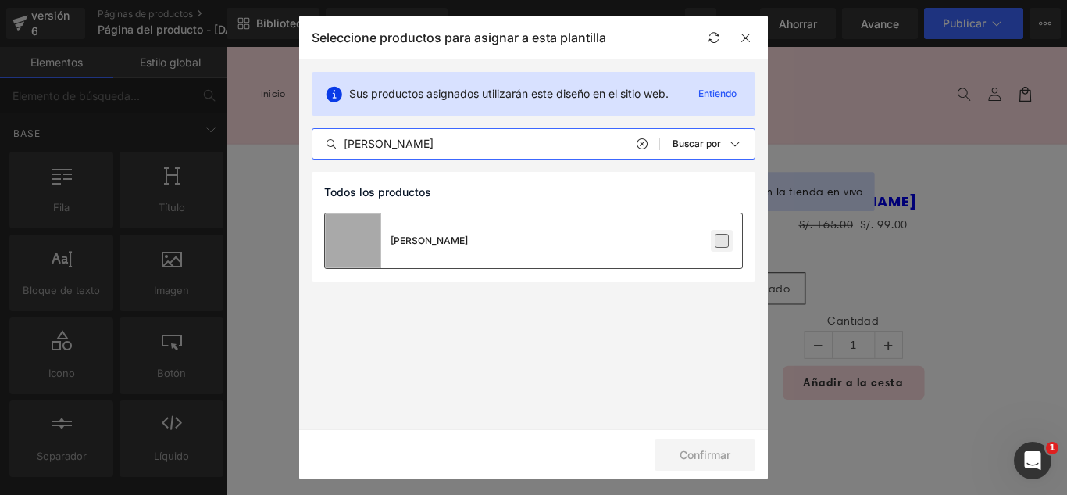
type input "[PERSON_NAME]"
click at [724, 241] on label at bounding box center [722, 241] width 14 height 14
click at [722, 241] on input "checkbox" at bounding box center [722, 241] width 0 height 0
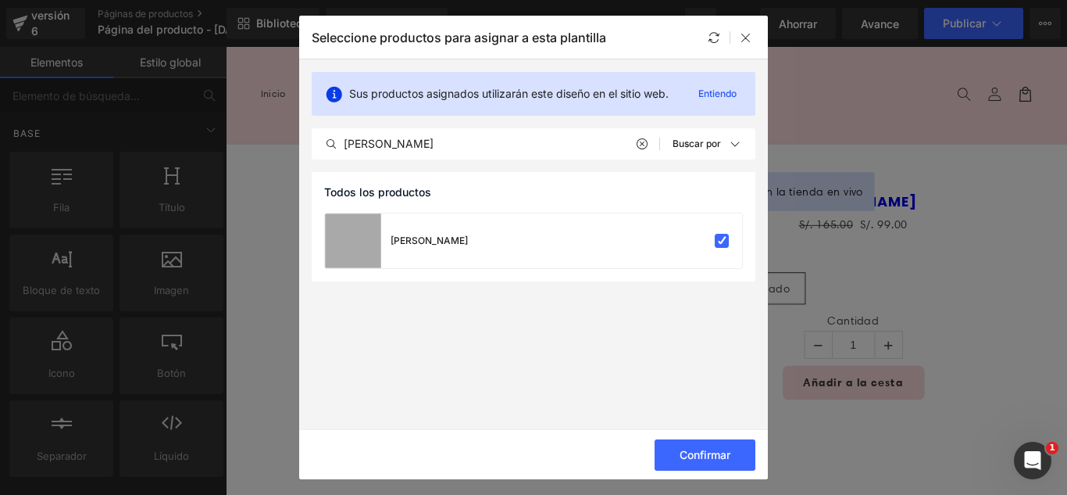
drag, startPoint x: 950, startPoint y: 288, endPoint x: 953, endPoint y: 99, distance: 189.1
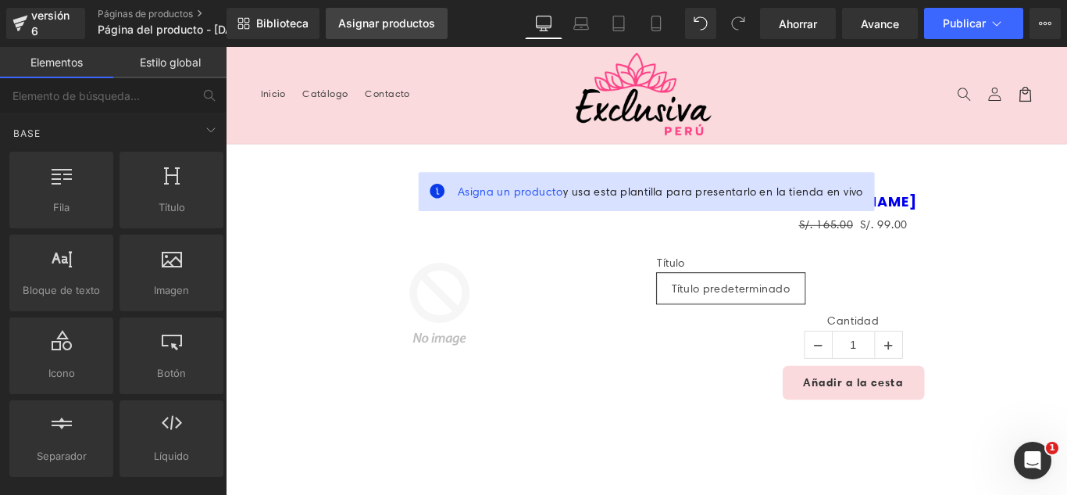
click at [424, 25] on font "Asignar productos" at bounding box center [386, 22] width 97 height 13
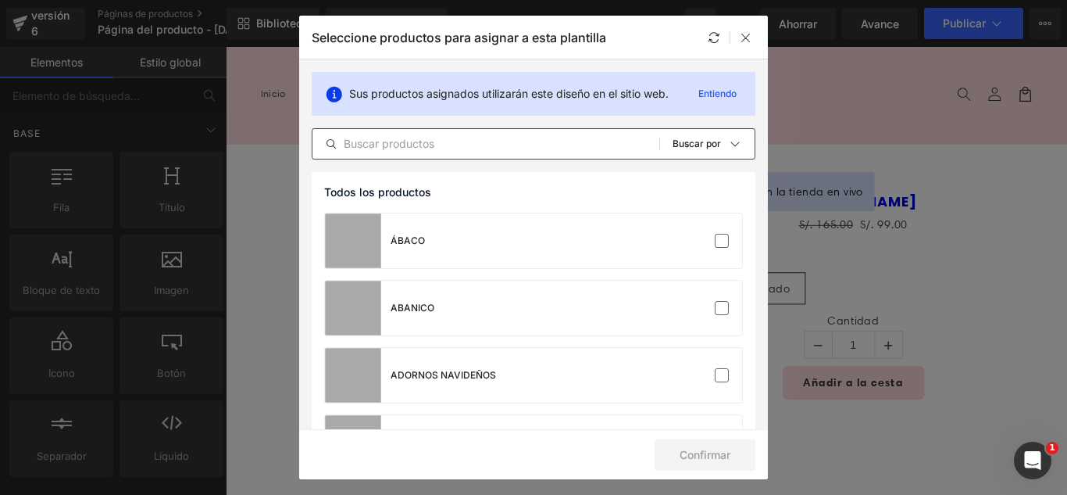
click at [589, 134] on input "text" at bounding box center [486, 143] width 347 height 19
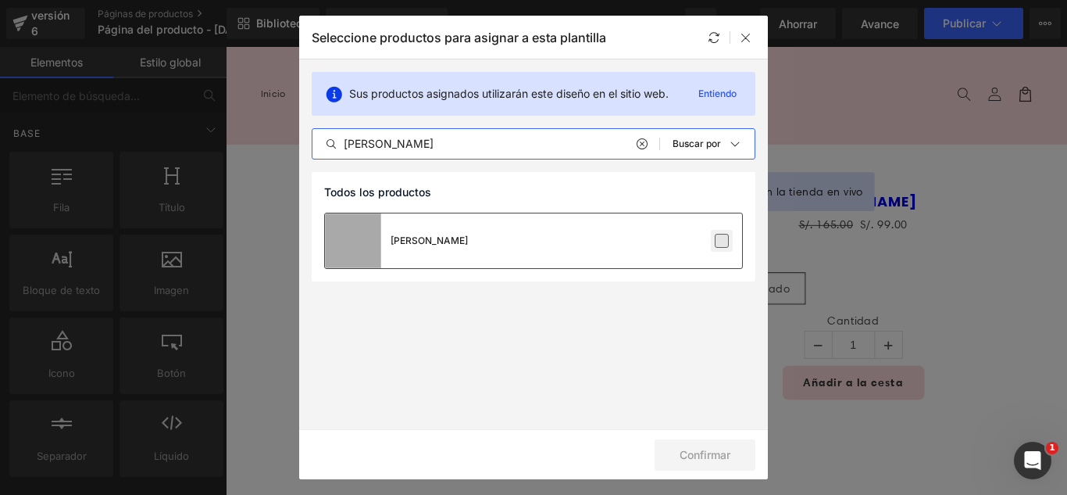
type input "[PERSON_NAME]"
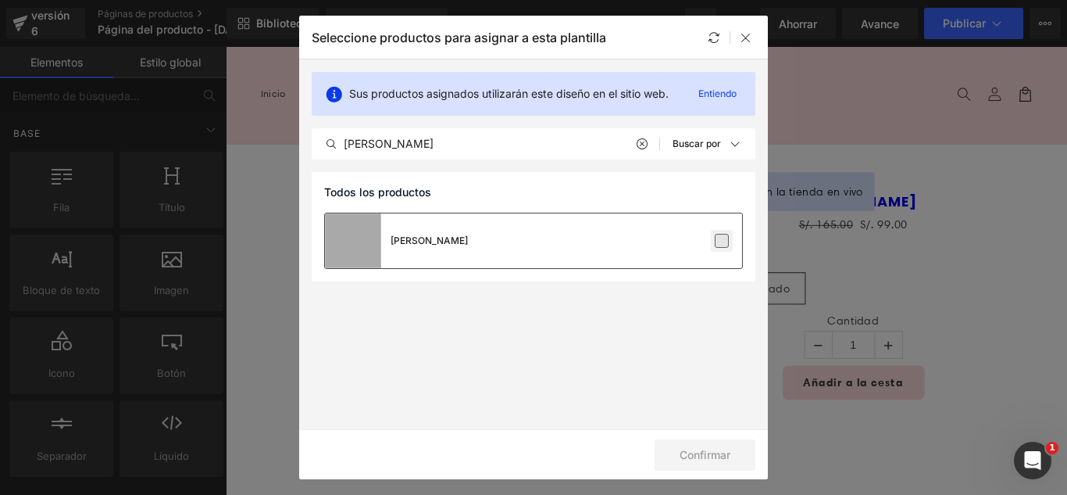
click at [719, 247] on label at bounding box center [722, 241] width 14 height 14
click at [722, 241] on input "checkbox" at bounding box center [722, 241] width 0 height 0
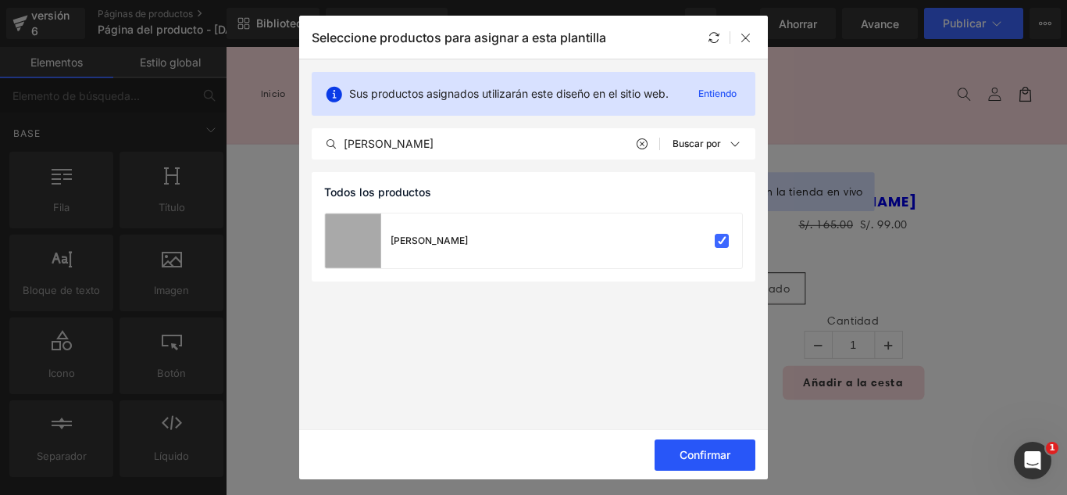
click at [715, 448] on font "Confirmar" at bounding box center [705, 454] width 51 height 13
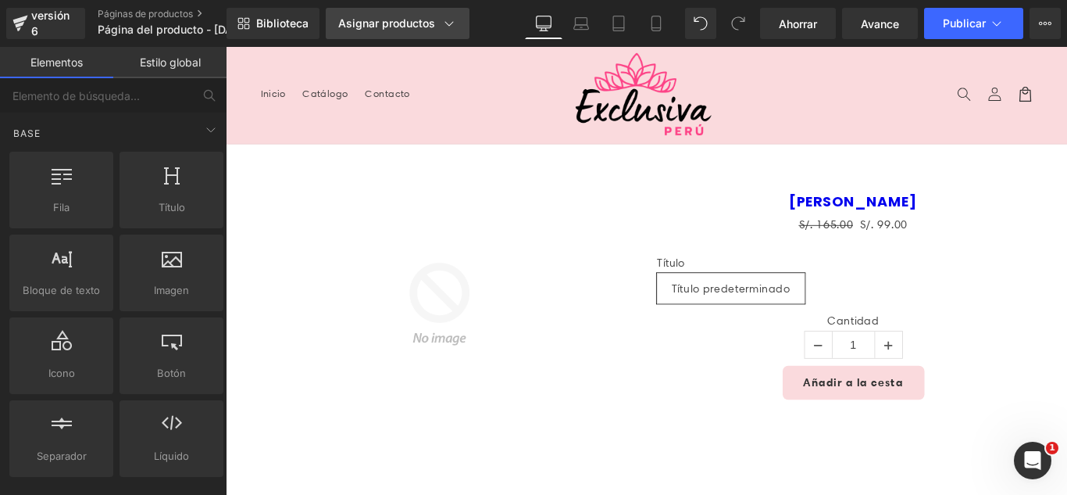
click at [445, 23] on icon at bounding box center [449, 23] width 9 height 5
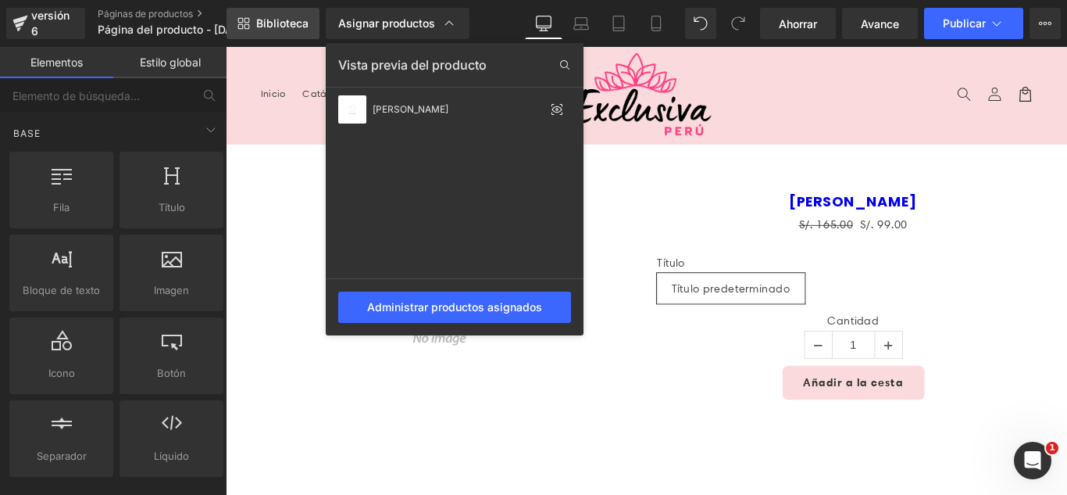
click at [279, 28] on font "Biblioteca" at bounding box center [282, 22] width 52 height 13
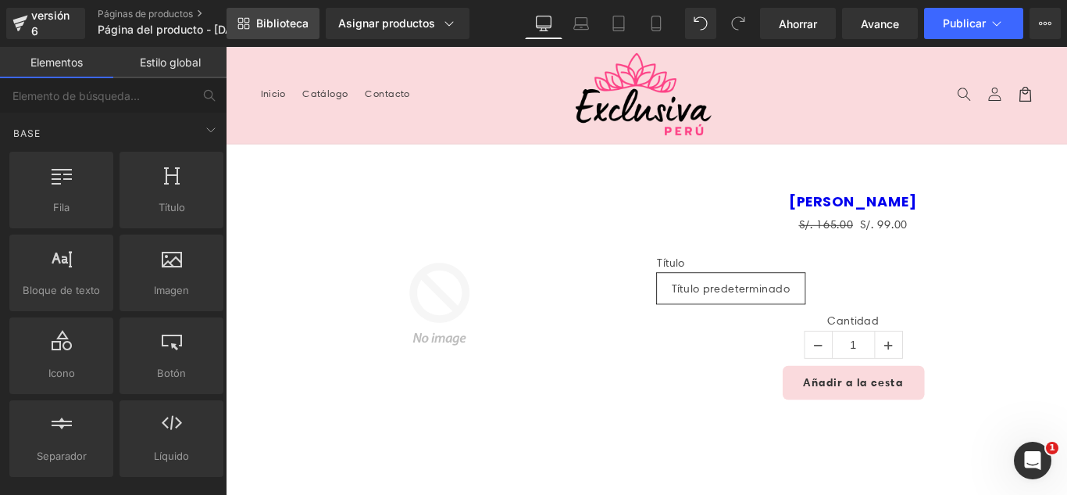
click at [278, 27] on font "Biblioteca" at bounding box center [282, 22] width 52 height 13
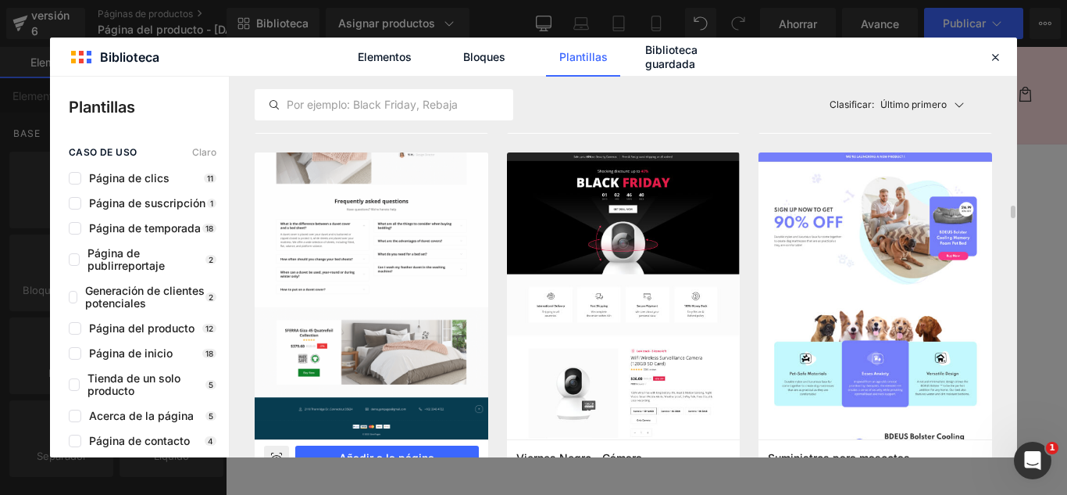
scroll to position [3516, 0]
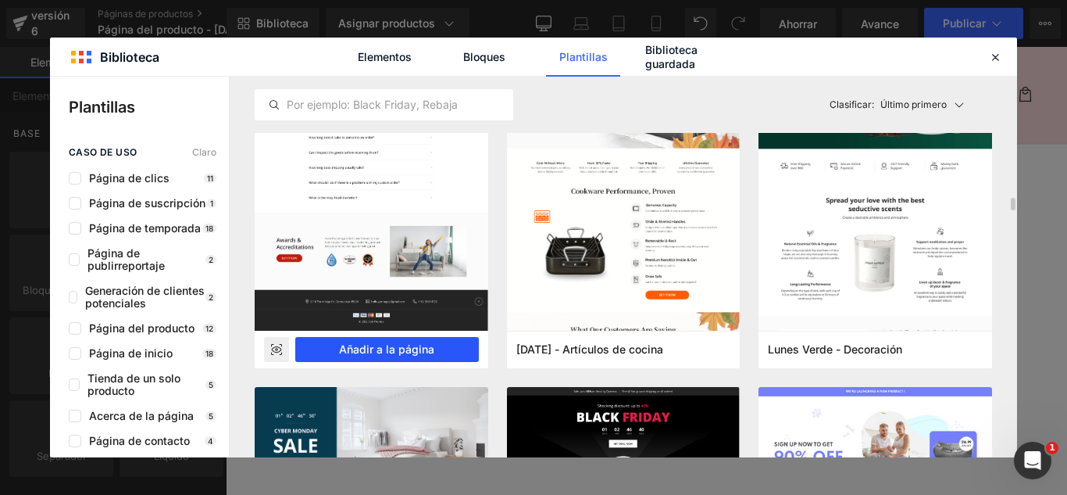
click at [413, 349] on font "Añadir a la página" at bounding box center [386, 348] width 95 height 13
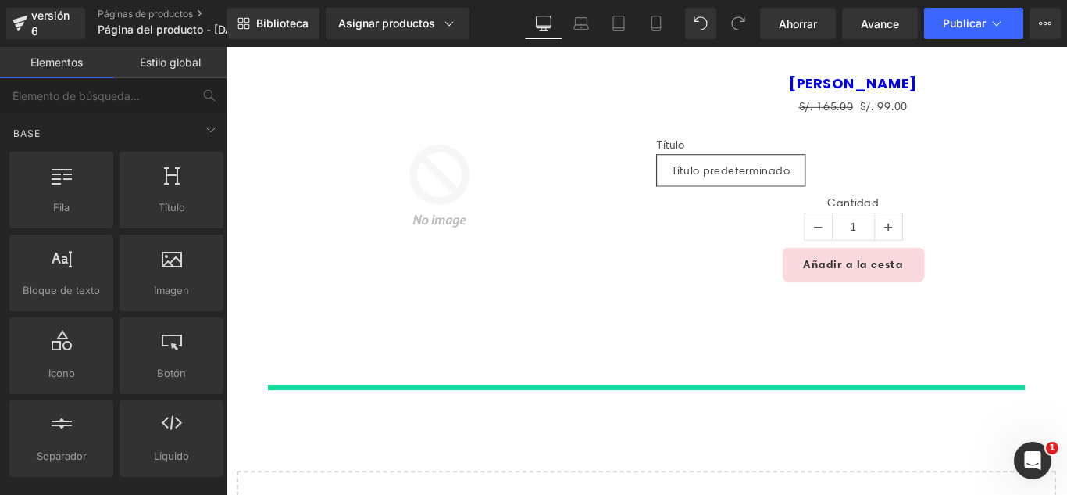
scroll to position [371, 0]
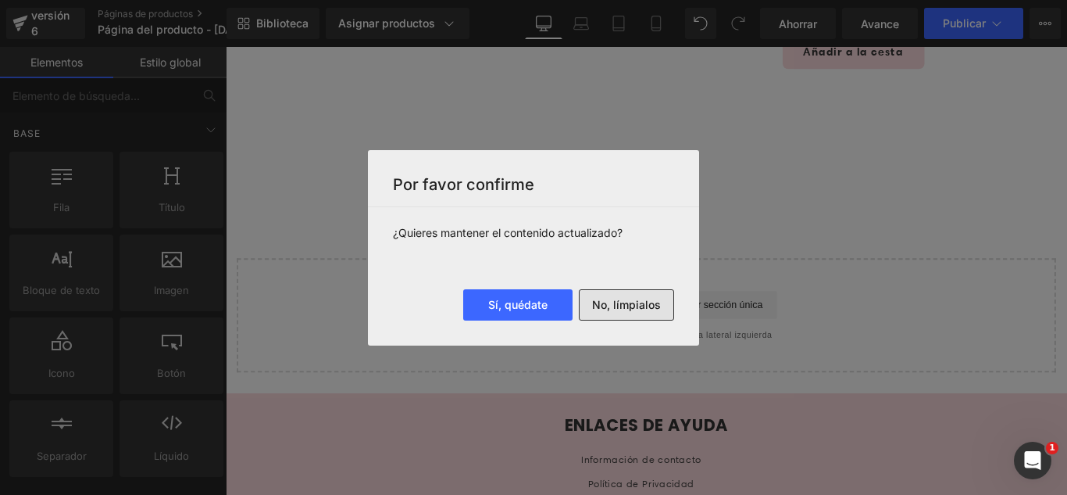
click at [640, 310] on font "No, límpialos" at bounding box center [626, 304] width 69 height 13
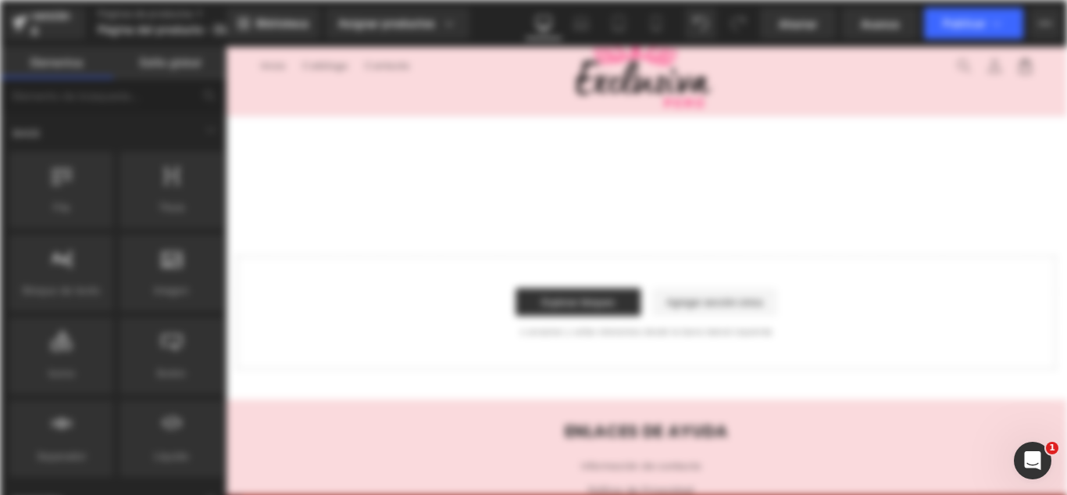
scroll to position [0, 0]
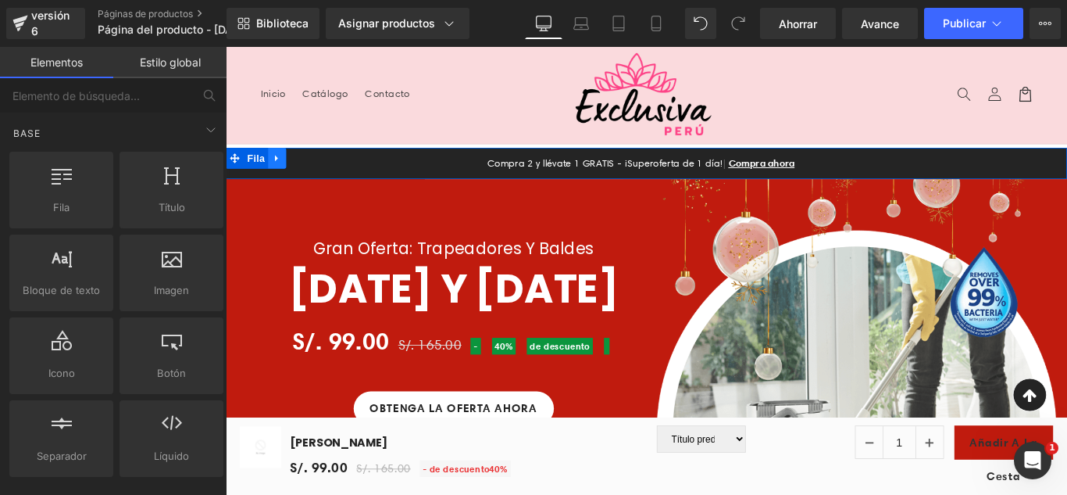
click at [284, 173] on link at bounding box center [283, 171] width 20 height 23
click at [323, 173] on icon at bounding box center [324, 171] width 11 height 11
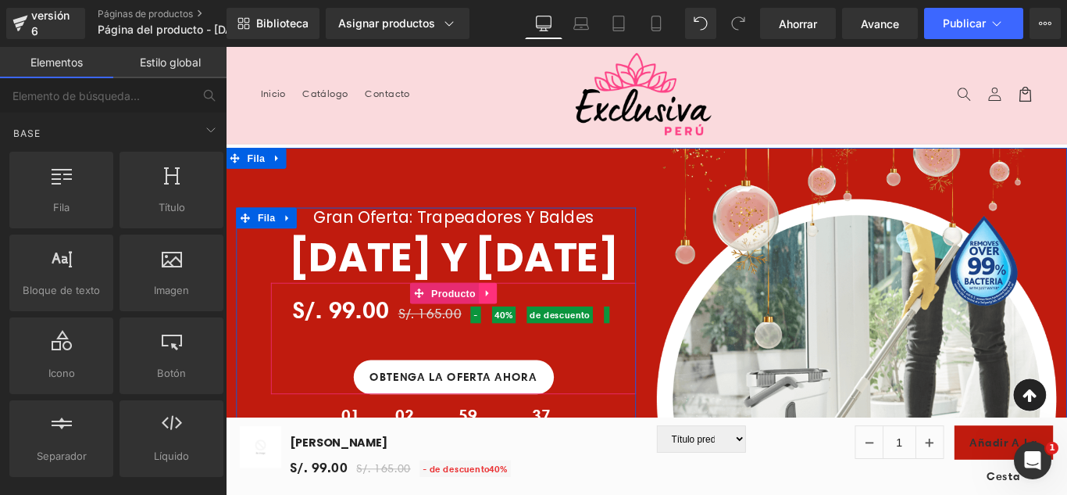
click at [518, 329] on icon at bounding box center [520, 323] width 11 height 12
click at [525, 329] on icon at bounding box center [530, 323] width 11 height 12
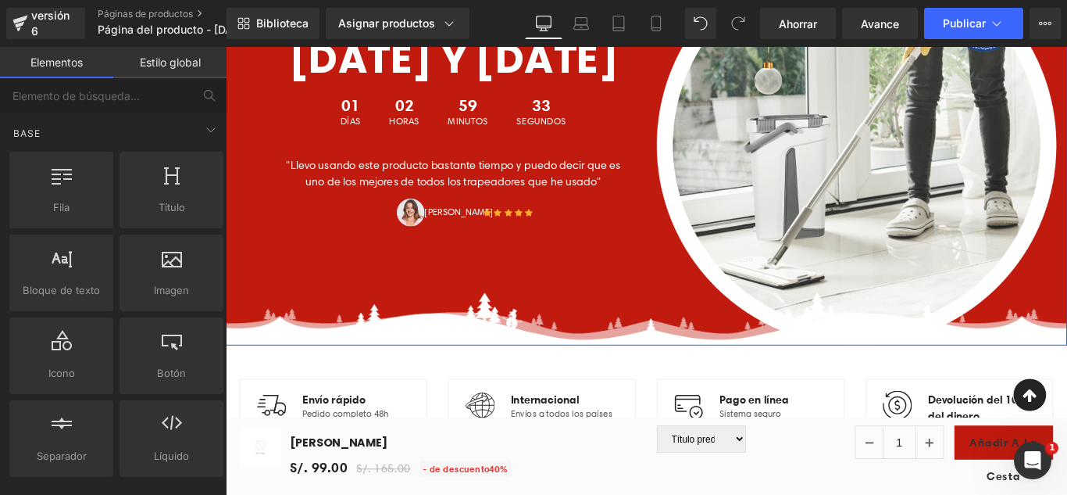
scroll to position [313, 0]
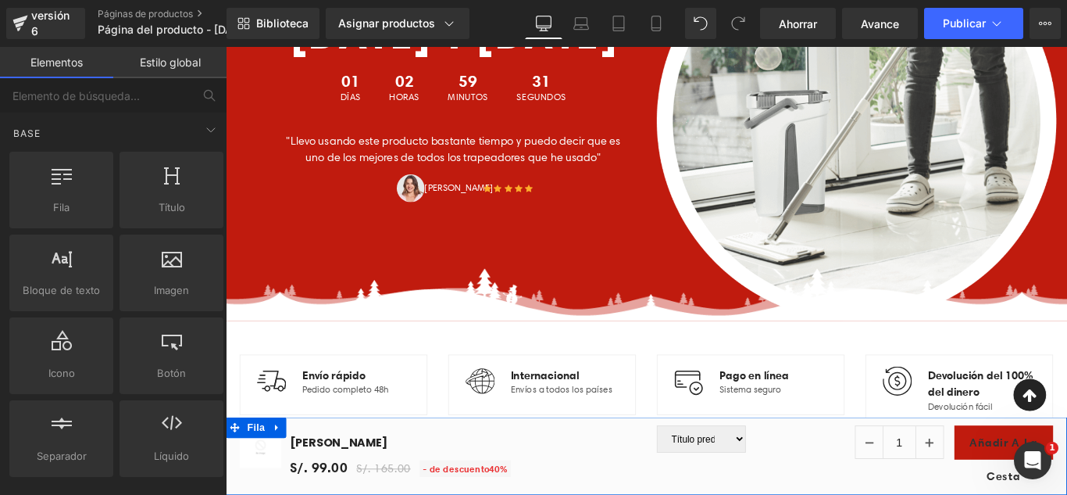
click at [281, 463] on link at bounding box center [283, 474] width 20 height 23
click at [327, 470] on icon at bounding box center [324, 474] width 11 height 11
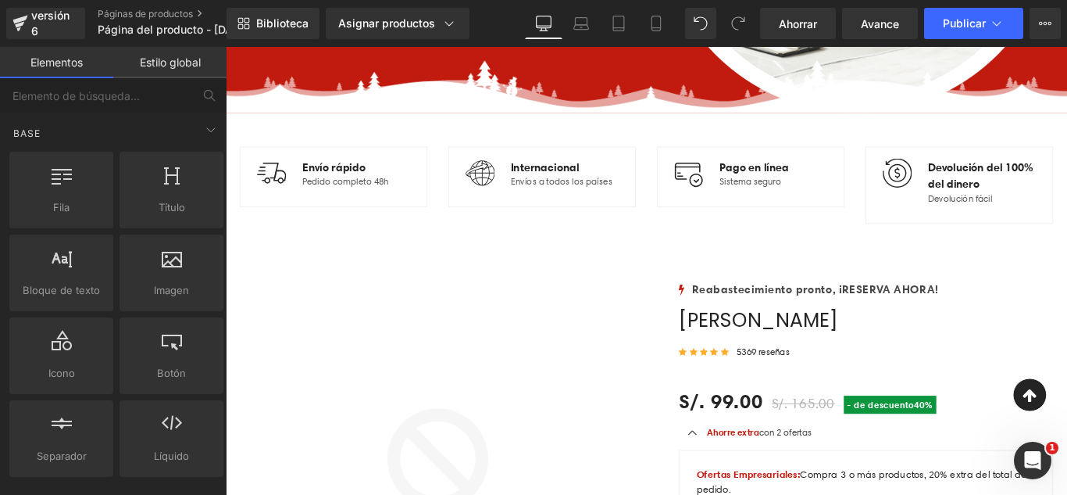
scroll to position [547, 0]
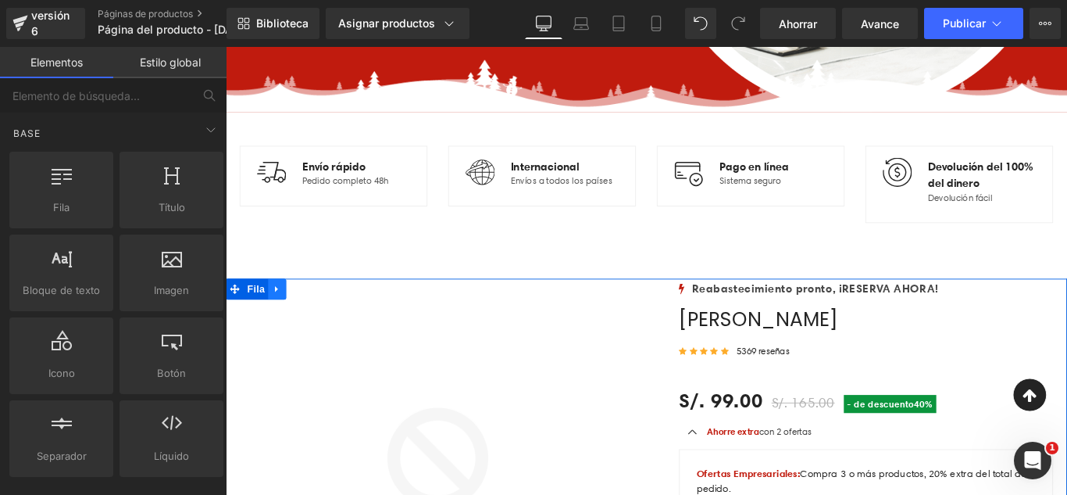
click at [283, 320] on icon at bounding box center [283, 319] width 11 height 12
click at [320, 320] on icon at bounding box center [324, 318] width 11 height 11
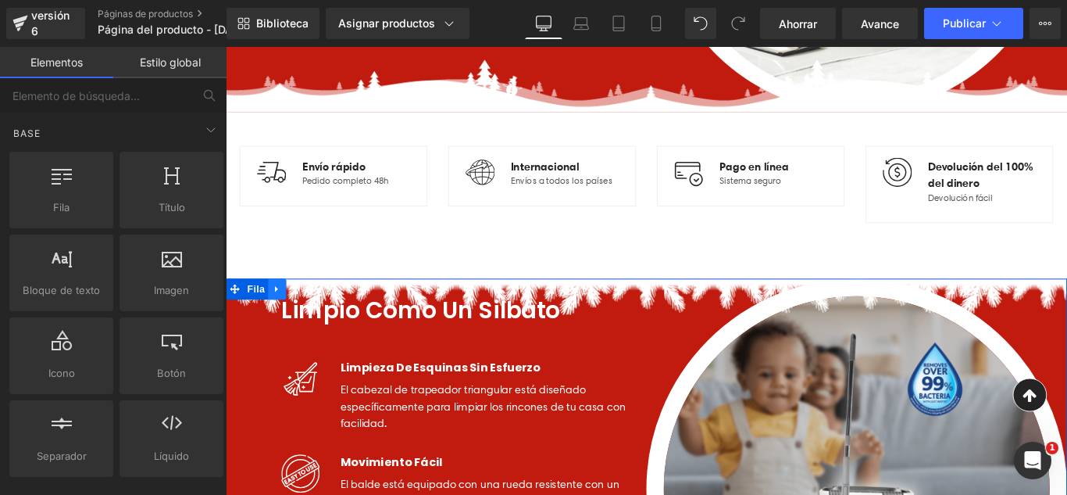
click at [280, 319] on icon at bounding box center [283, 319] width 11 height 12
click at [319, 322] on icon at bounding box center [324, 318] width 11 height 11
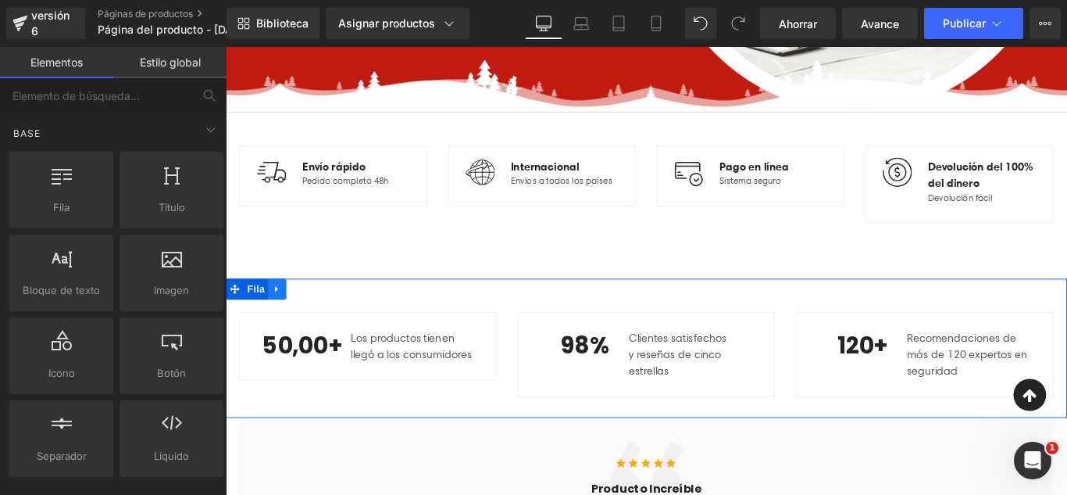
click at [278, 323] on icon at bounding box center [283, 319] width 11 height 12
click at [319, 320] on icon at bounding box center [324, 318] width 11 height 11
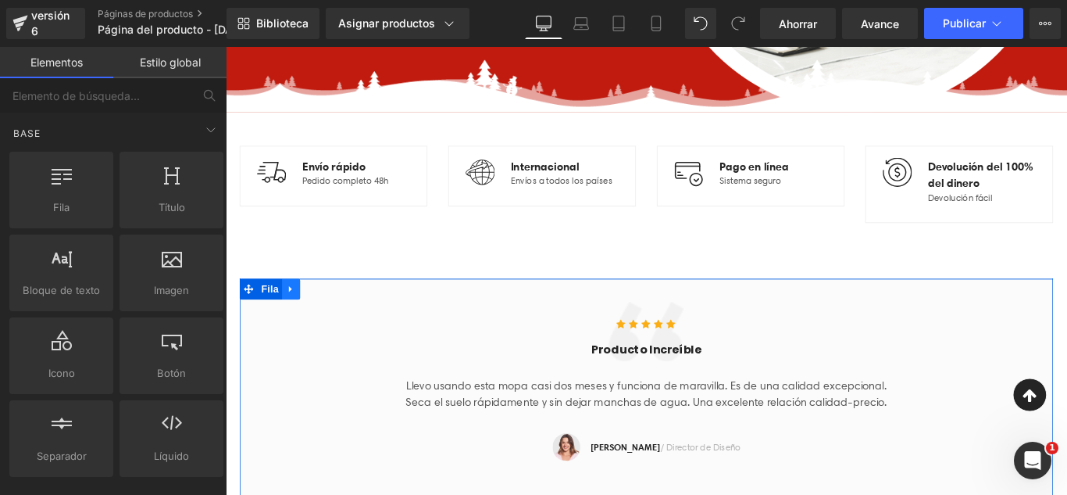
click at [297, 317] on icon at bounding box center [298, 319] width 3 height 7
click at [334, 322] on icon at bounding box center [339, 318] width 11 height 11
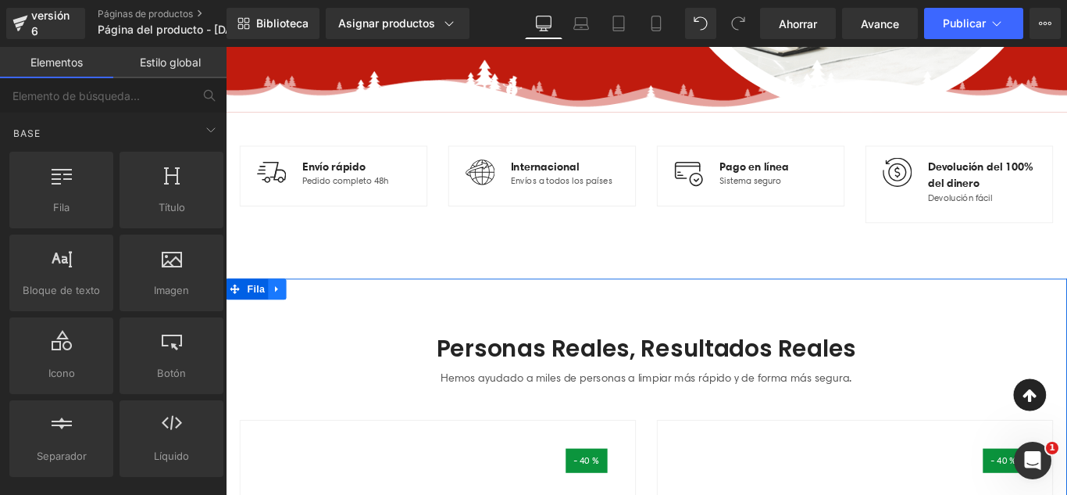
click at [281, 318] on icon at bounding box center [282, 319] width 3 height 7
click at [319, 322] on icon at bounding box center [324, 318] width 11 height 11
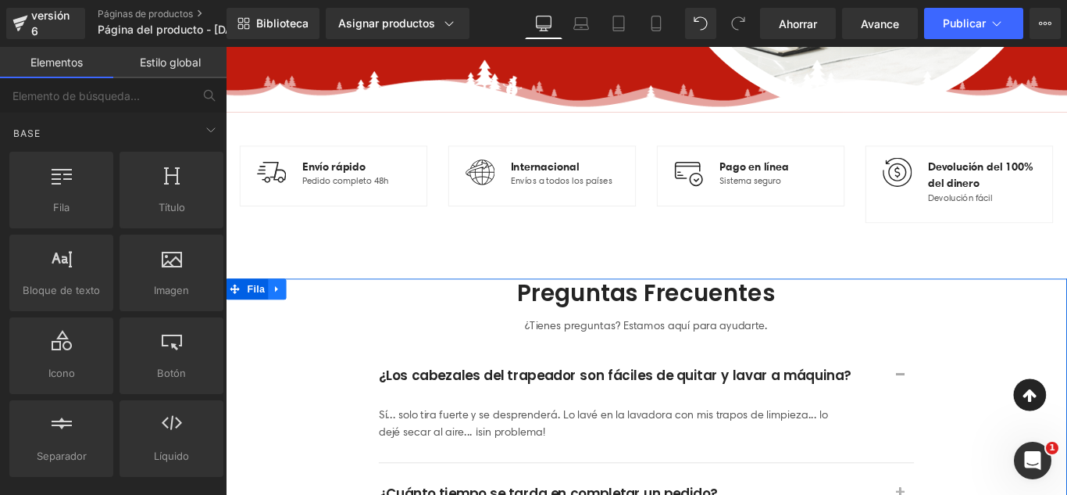
click at [283, 326] on link at bounding box center [283, 318] width 20 height 23
click at [319, 321] on icon at bounding box center [324, 318] width 11 height 11
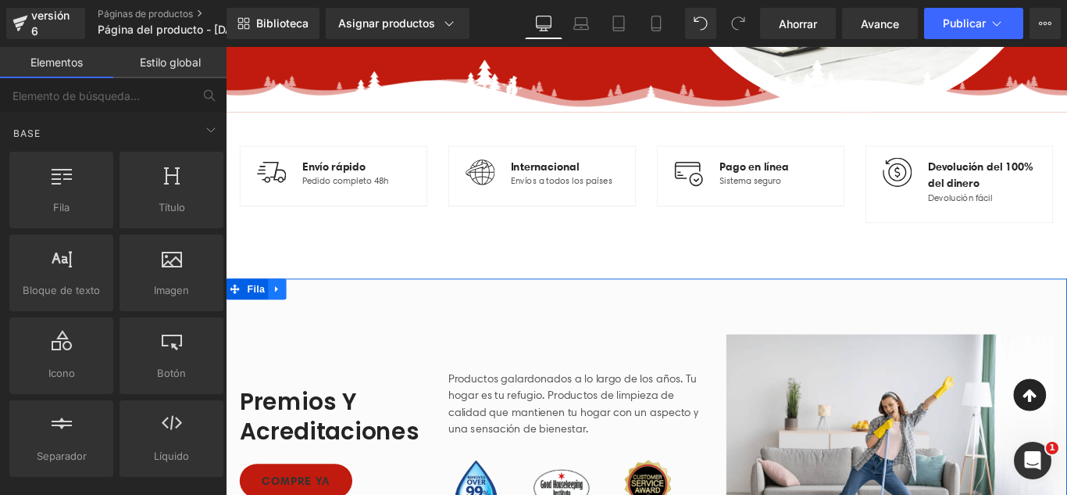
click at [281, 327] on link at bounding box center [283, 318] width 20 height 23
click at [319, 324] on icon at bounding box center [324, 319] width 11 height 12
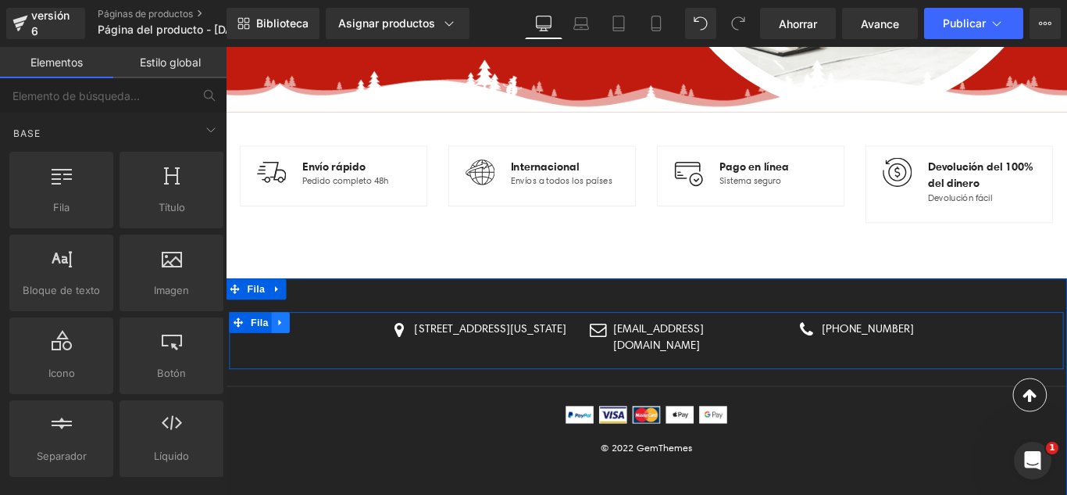
click at [286, 361] on icon at bounding box center [287, 356] width 11 height 12
click at [323, 353] on icon at bounding box center [328, 356] width 11 height 11
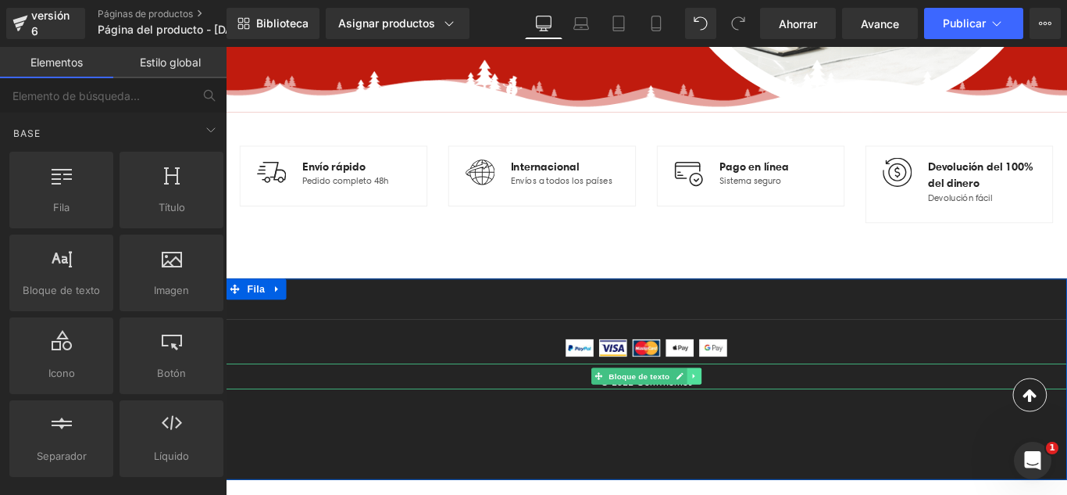
click at [748, 420] on icon at bounding box center [752, 416] width 9 height 9
click at [756, 418] on icon at bounding box center [760, 416] width 9 height 9
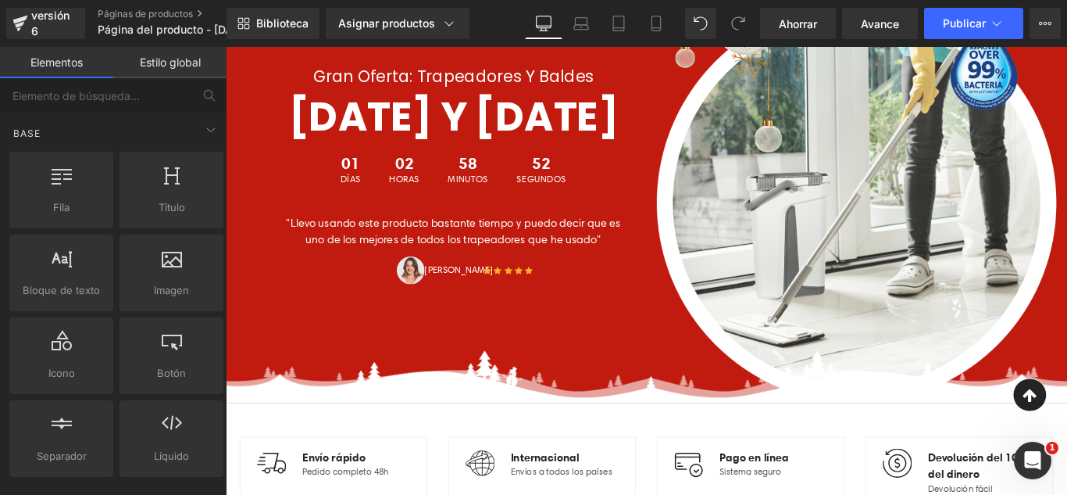
scroll to position [234, 0]
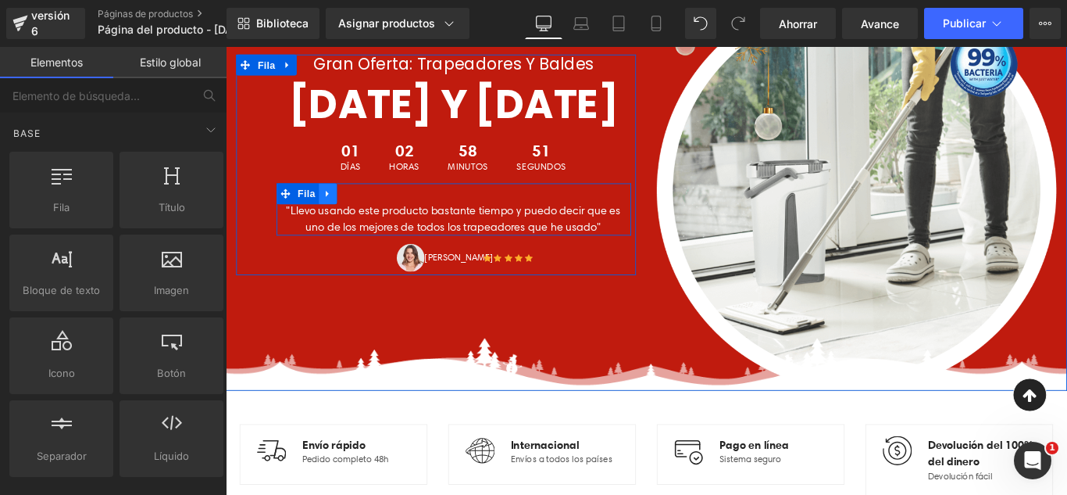
click at [338, 218] on icon at bounding box center [340, 212] width 11 height 12
click at [376, 217] on icon at bounding box center [381, 211] width 11 height 11
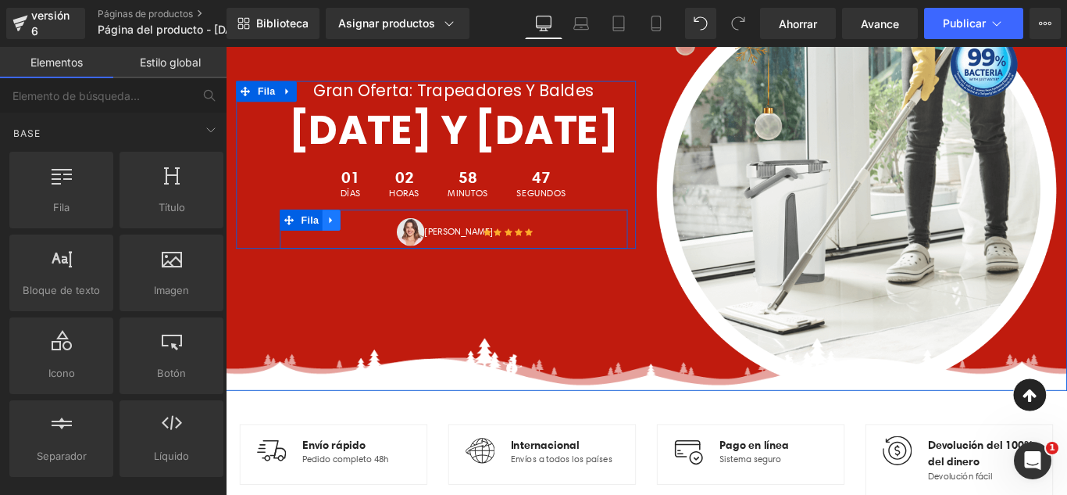
click at [342, 245] on icon at bounding box center [343, 241] width 3 height 7
click at [381, 247] on icon at bounding box center [385, 241] width 11 height 11
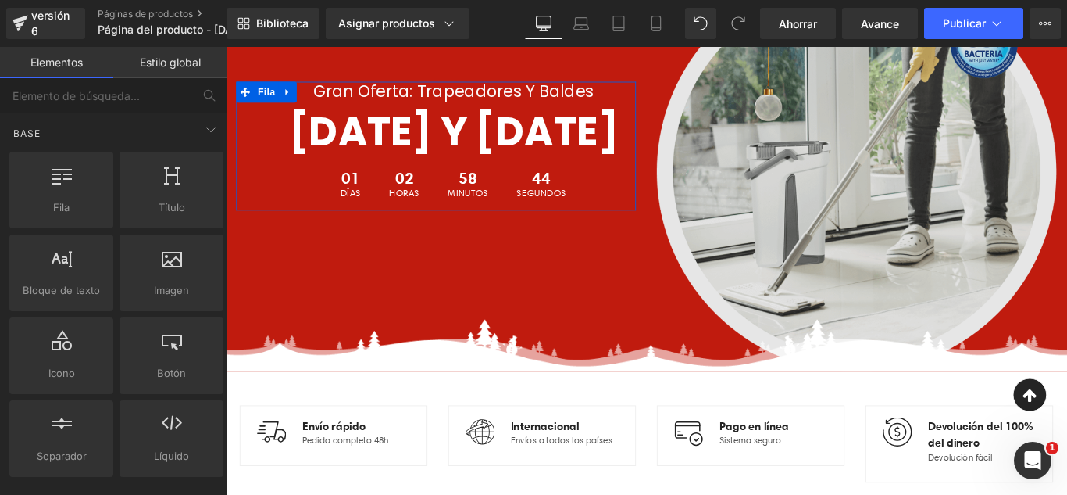
scroll to position [0, 0]
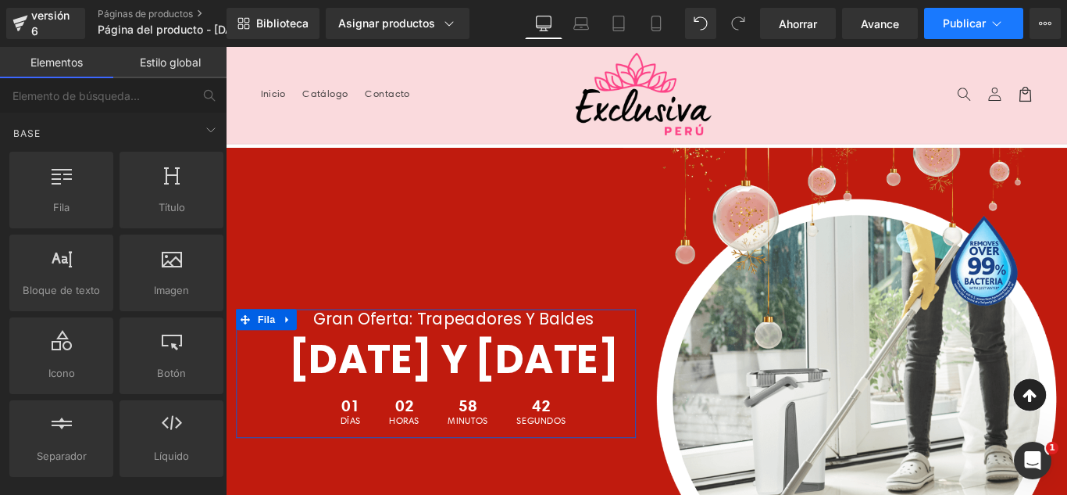
click at [987, 27] on button "Publicar" at bounding box center [973, 23] width 99 height 31
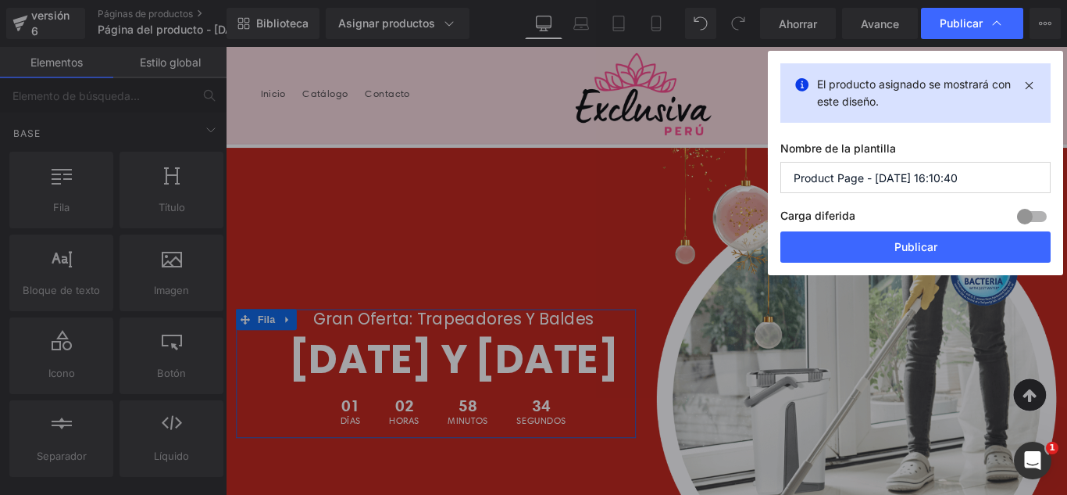
click at [981, 184] on input "Product Page - [DATE] 16:10:40" at bounding box center [916, 177] width 270 height 31
click at [981, 183] on input "Product Page - [DATE] 16:10:40" at bounding box center [916, 177] width 270 height 31
click at [981, 182] on input "Product Page - [DATE] 16:10:40" at bounding box center [916, 177] width 270 height 31
click at [981, 181] on input "Product Page - [DATE] 16:10:40" at bounding box center [916, 177] width 270 height 31
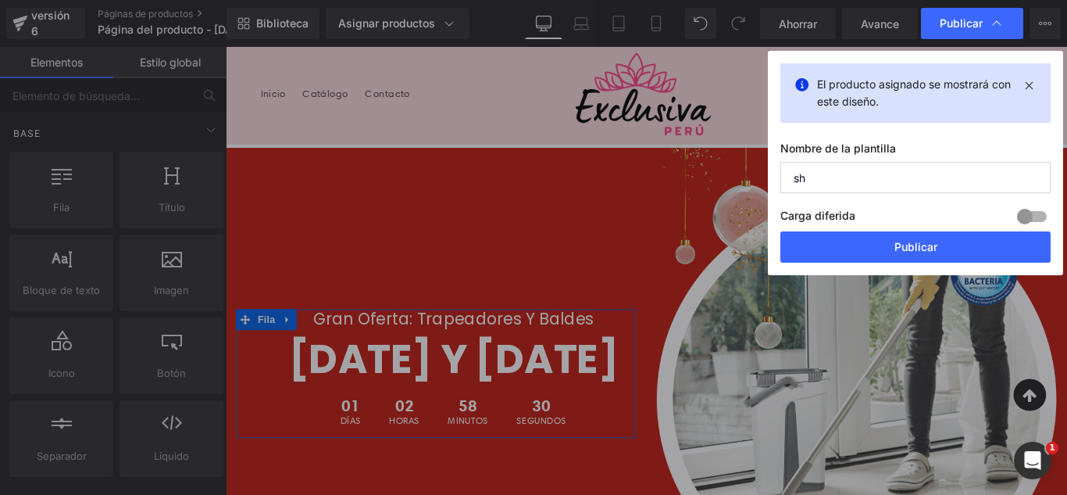
type input "s"
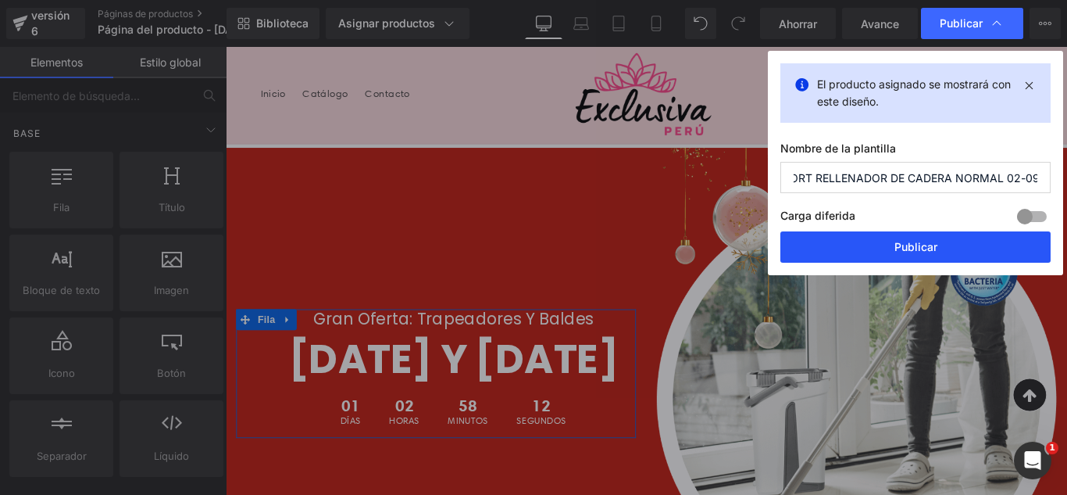
type input "SHORT RELLENADOR DE CADERA NORMAL 02-09"
click at [1003, 248] on button "Publicar" at bounding box center [916, 246] width 270 height 31
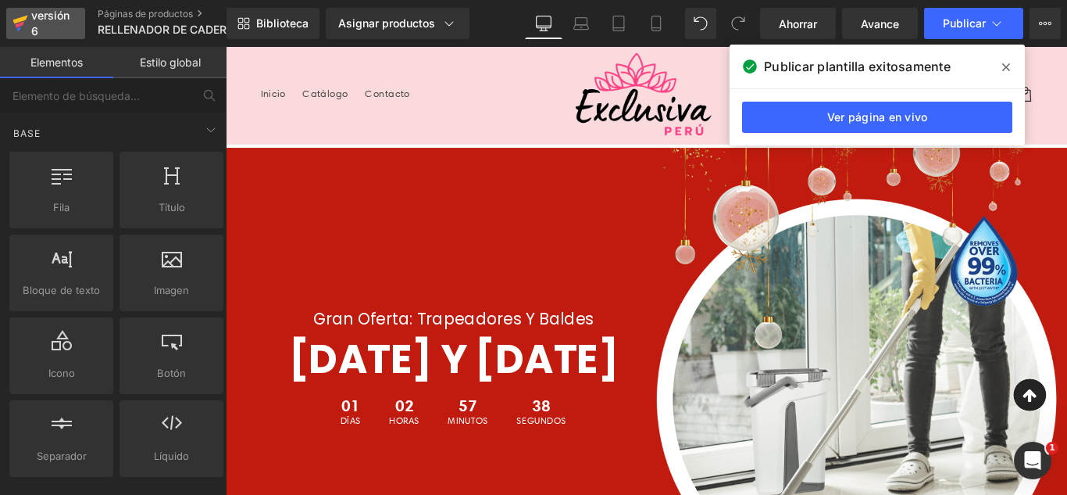
click at [51, 24] on div "versión 6" at bounding box center [52, 23] width 48 height 36
